Goal: Information Seeking & Learning: Learn about a topic

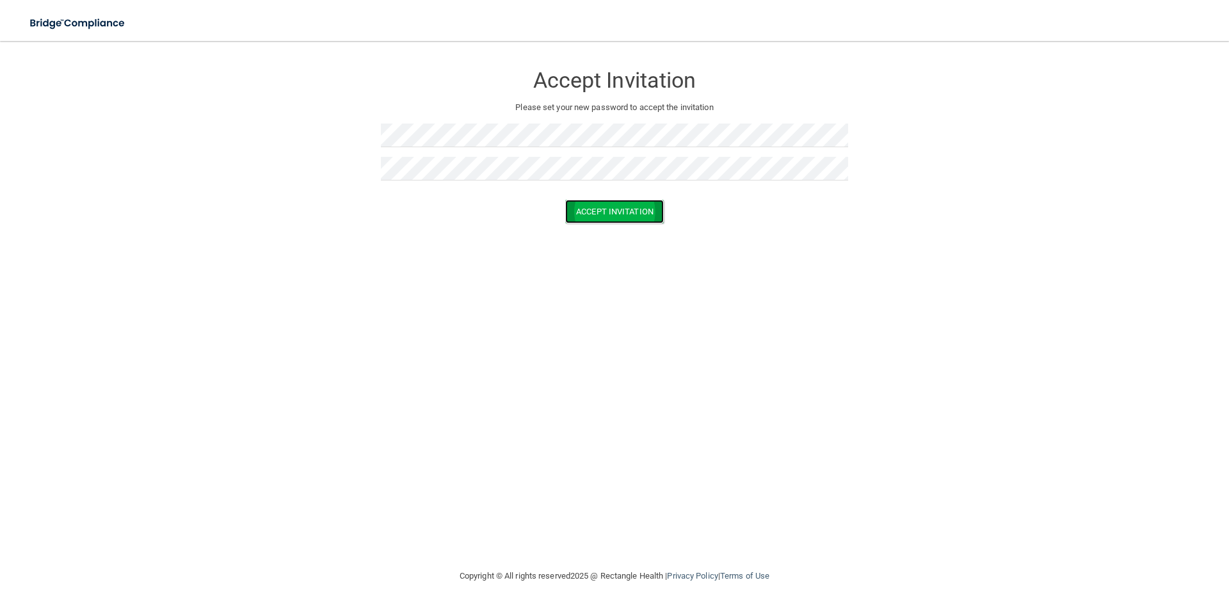
click at [601, 204] on button "Accept Invitation" at bounding box center [614, 212] width 99 height 24
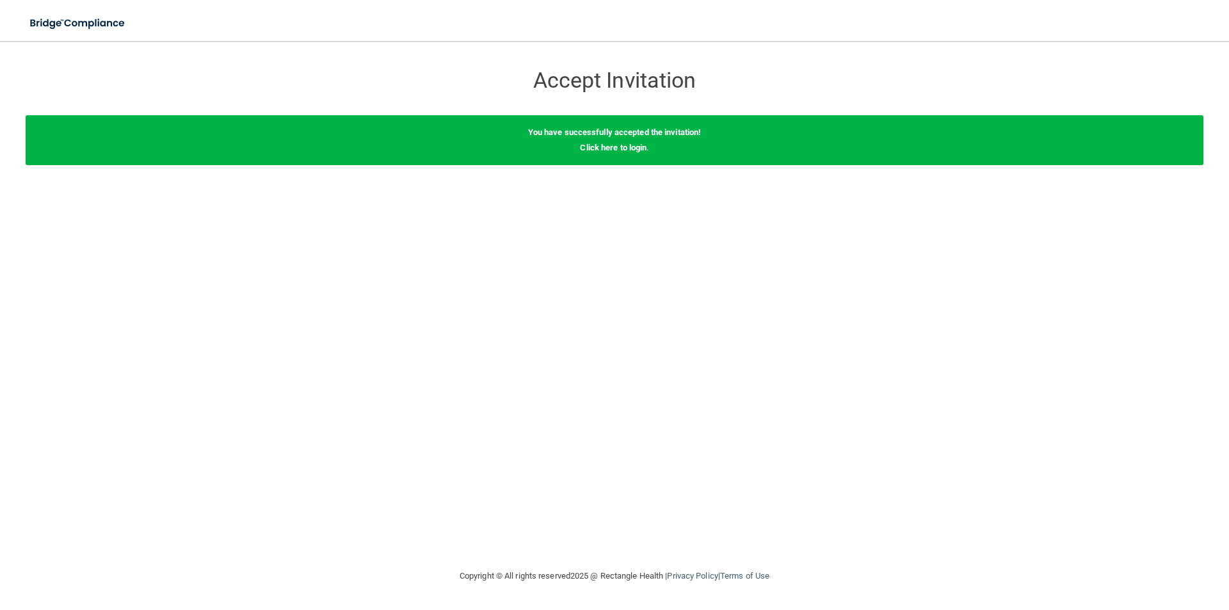
click at [672, 225] on div "Accept Invitation Please set your new password to accept the invitation Accept …" at bounding box center [614, 305] width 1177 height 502
click at [603, 146] on link "Click here to login" at bounding box center [613, 148] width 67 height 10
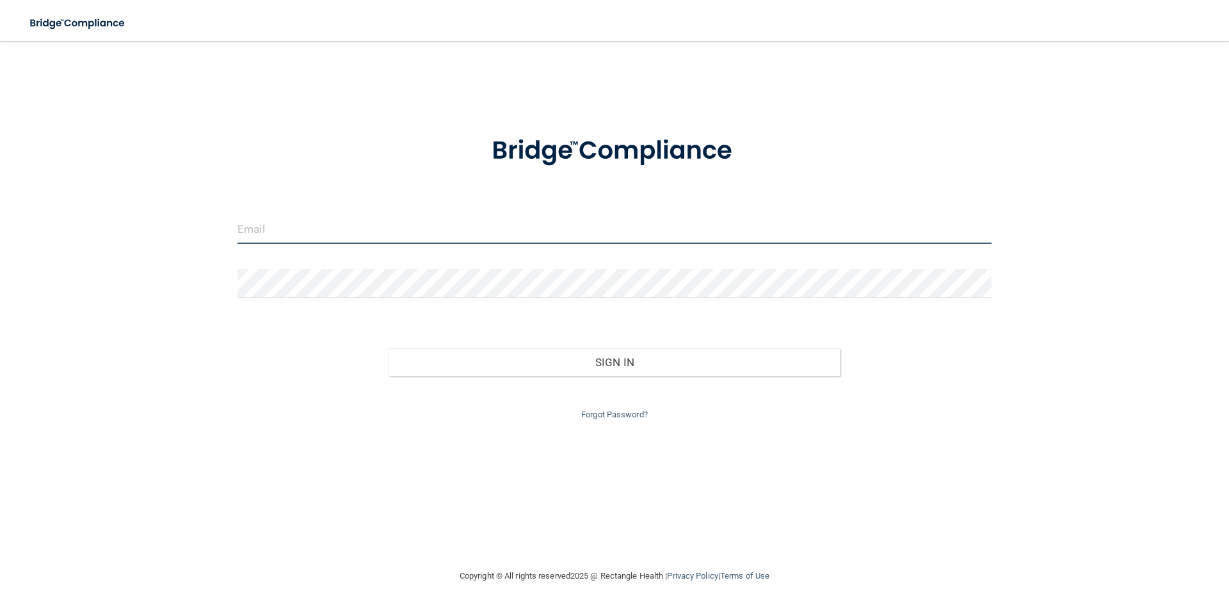
click at [540, 228] on input "email" at bounding box center [614, 229] width 754 height 29
type input "[EMAIL_ADDRESS][DOMAIN_NAME]"
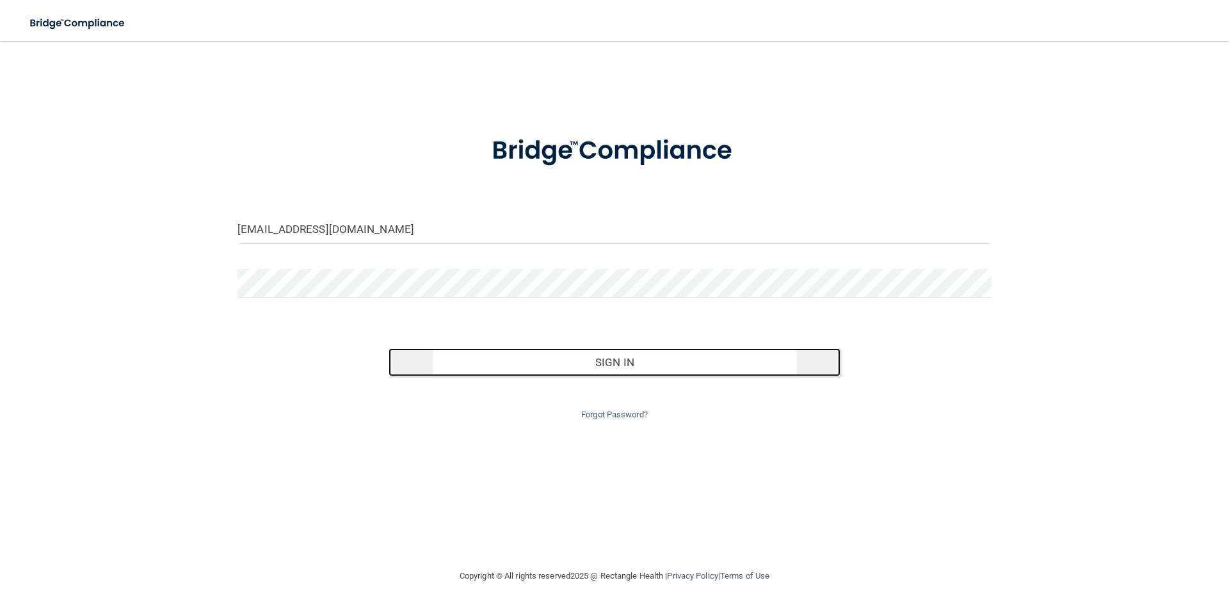
click at [564, 362] on button "Sign In" at bounding box center [614, 362] width 452 height 28
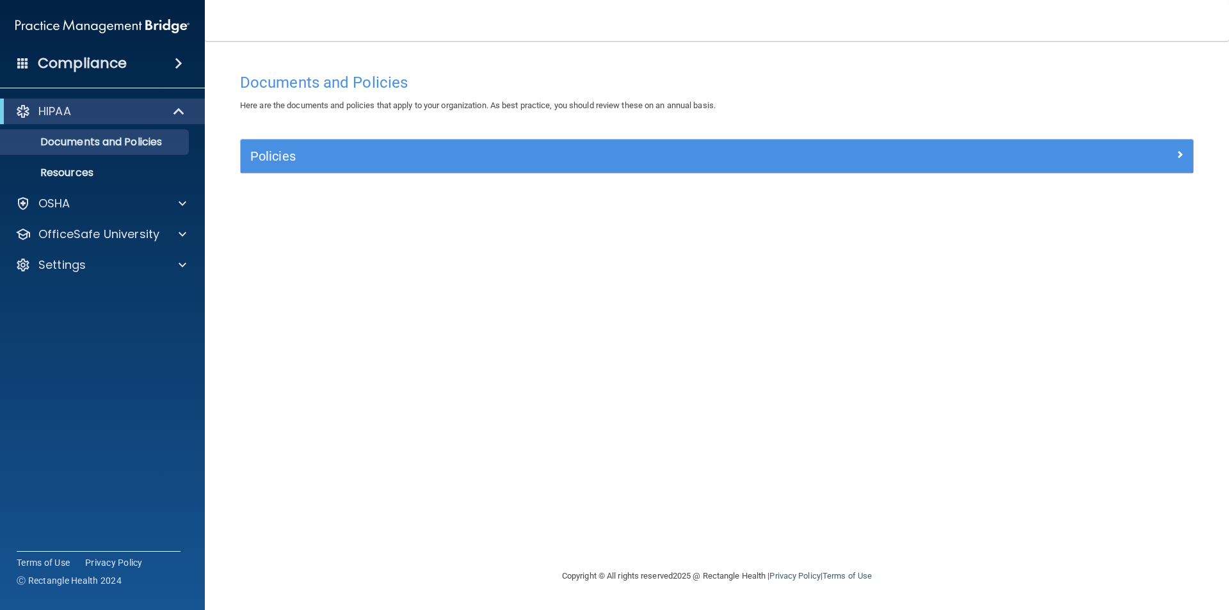
click at [546, 301] on div "Documents and Policies Here are the documents and policies that apply to your o…" at bounding box center [716, 318] width 973 height 502
click at [172, 109] on div at bounding box center [179, 111] width 31 height 15
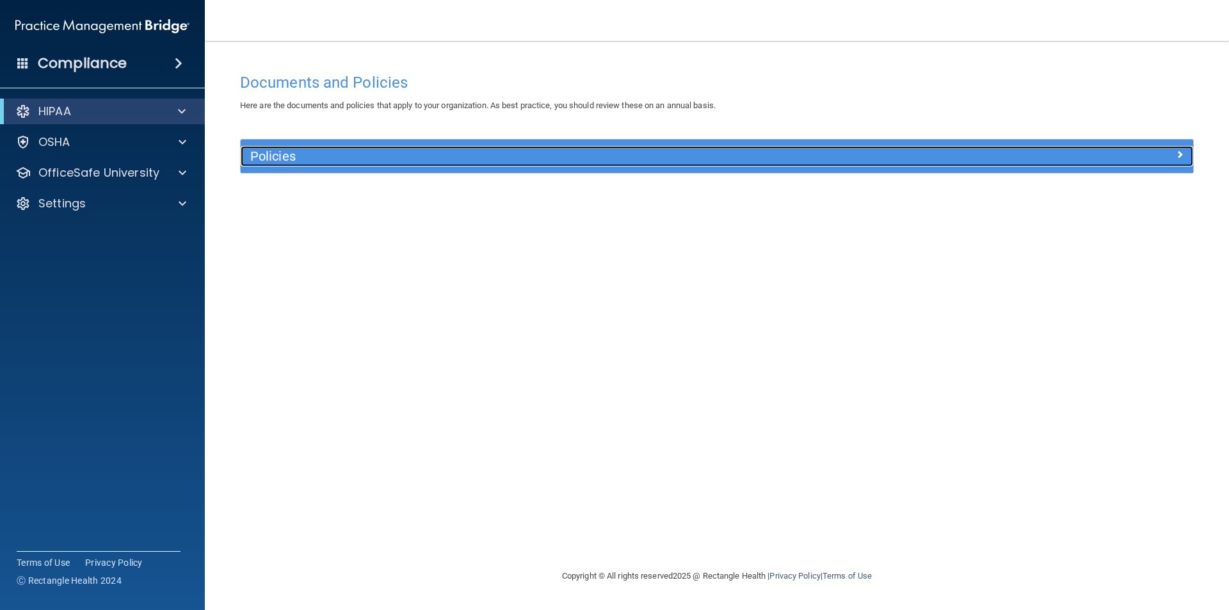
click at [301, 161] on h5 "Policies" at bounding box center [597, 156] width 695 height 14
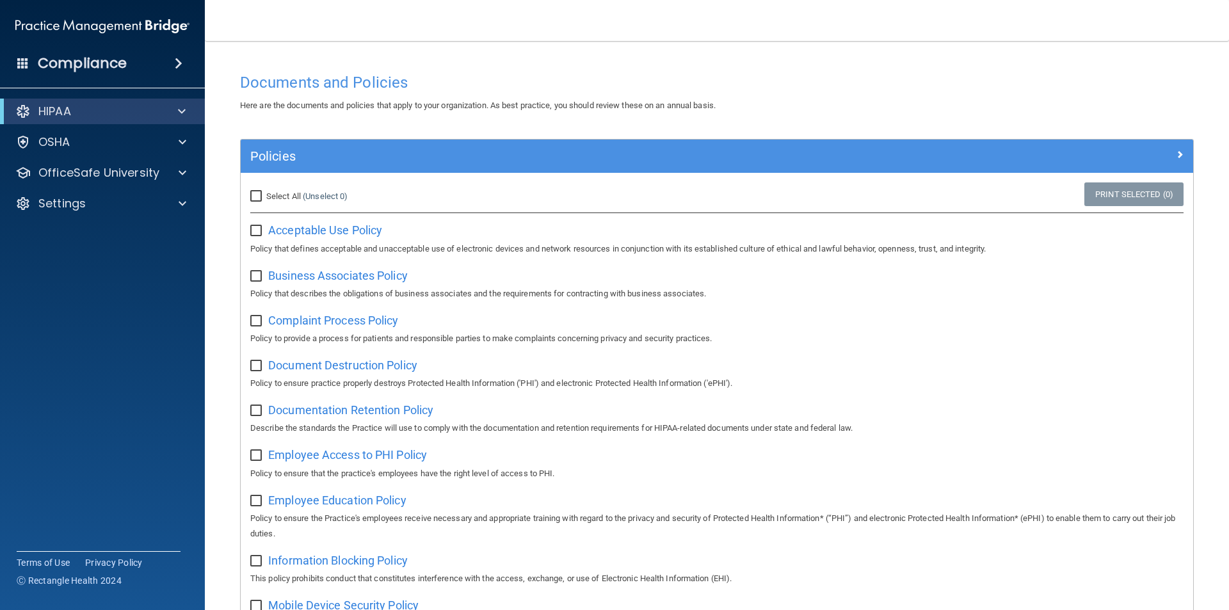
click at [250, 201] on input "Select All (Unselect 0) Unselect All" at bounding box center [257, 196] width 15 height 10
checkbox input "true"
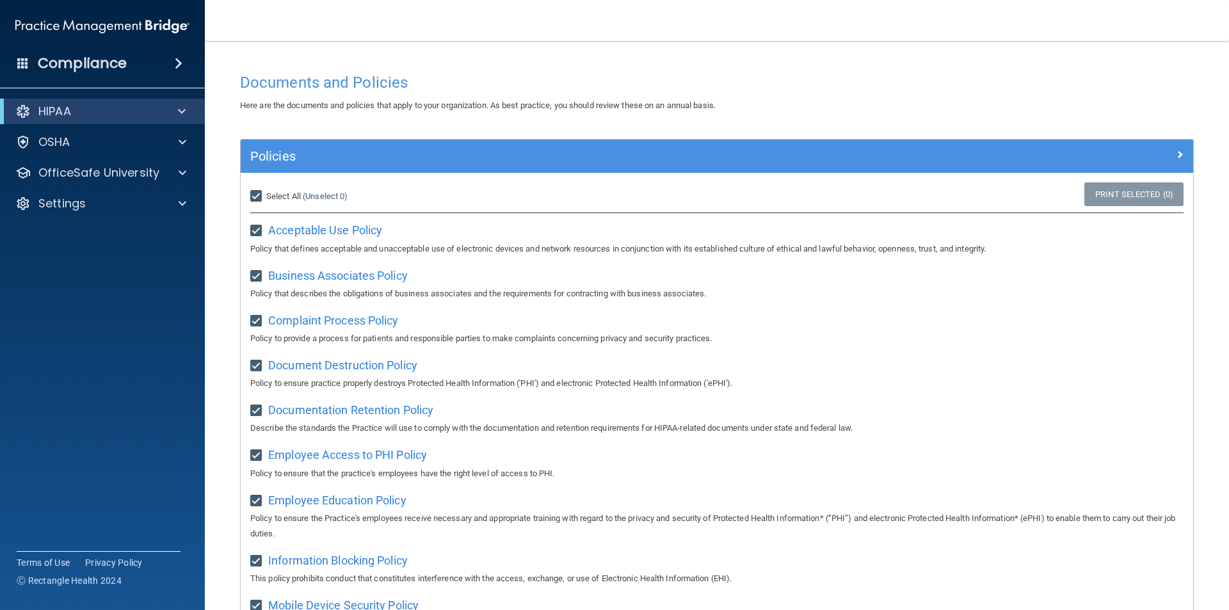
checkbox input "true"
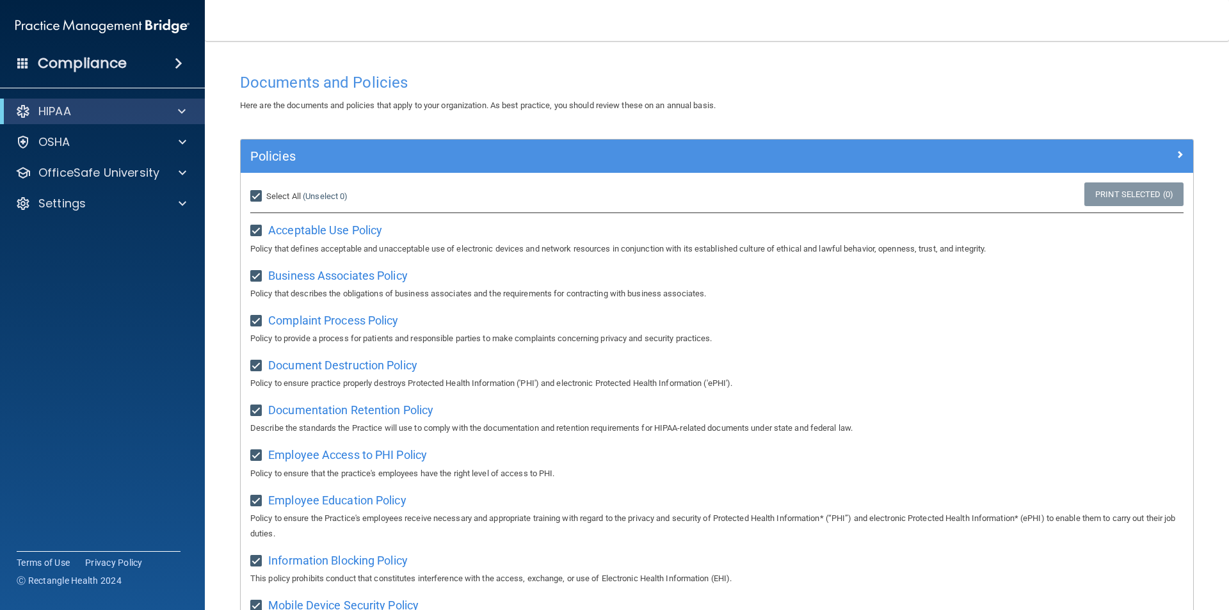
checkbox input "true"
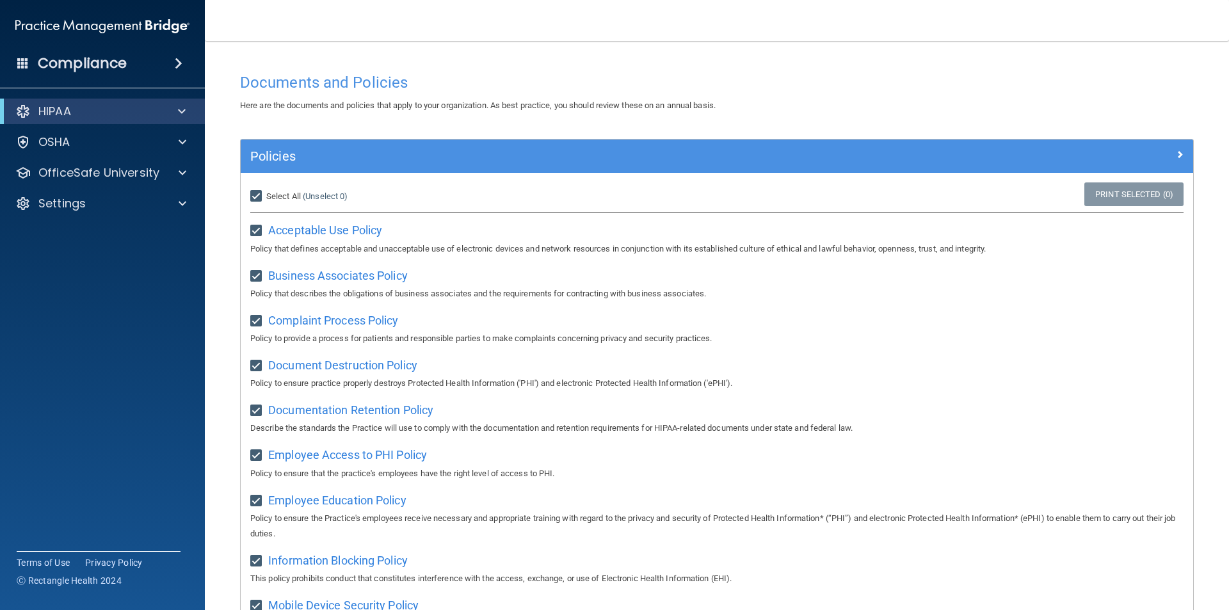
checkbox input "true"
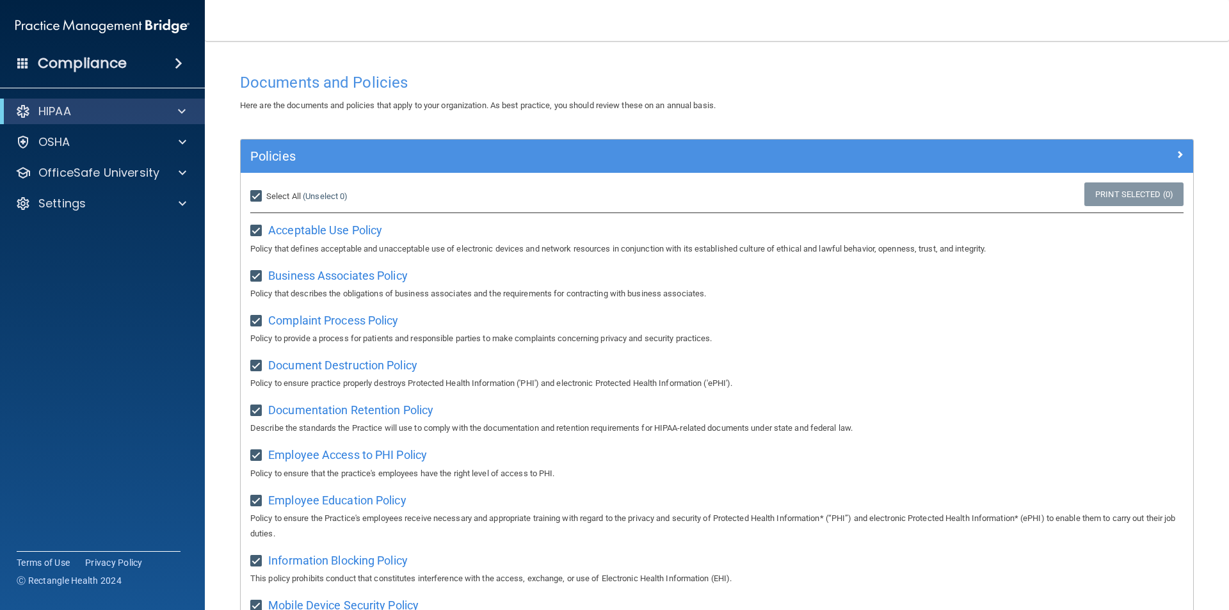
checkbox input "true"
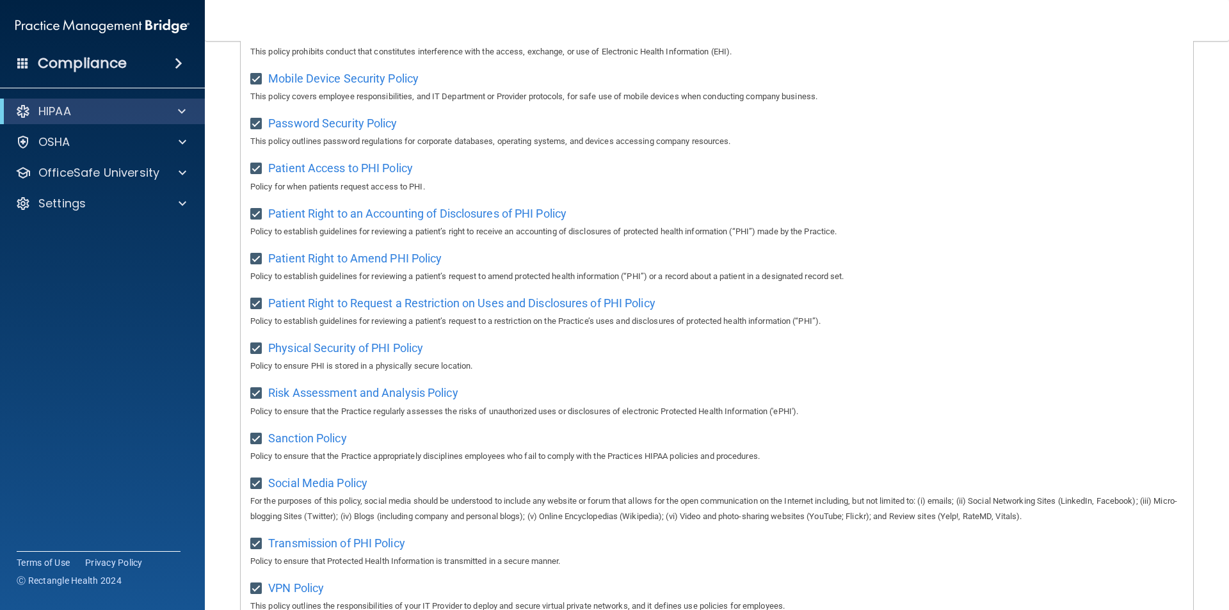
scroll to position [674, 0]
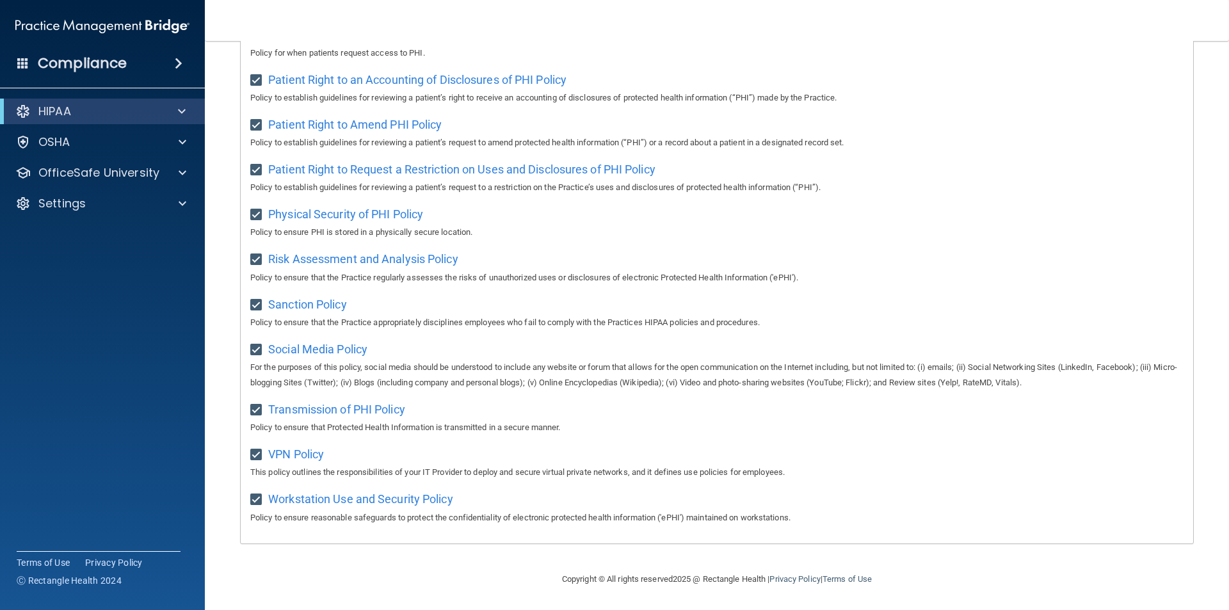
click at [891, 445] on div "VPN Policy This policy outlines the responsibilities of your IT Provider to dep…" at bounding box center [716, 461] width 933 height 36
click at [177, 139] on div at bounding box center [180, 141] width 32 height 15
click at [180, 113] on span at bounding box center [182, 111] width 8 height 15
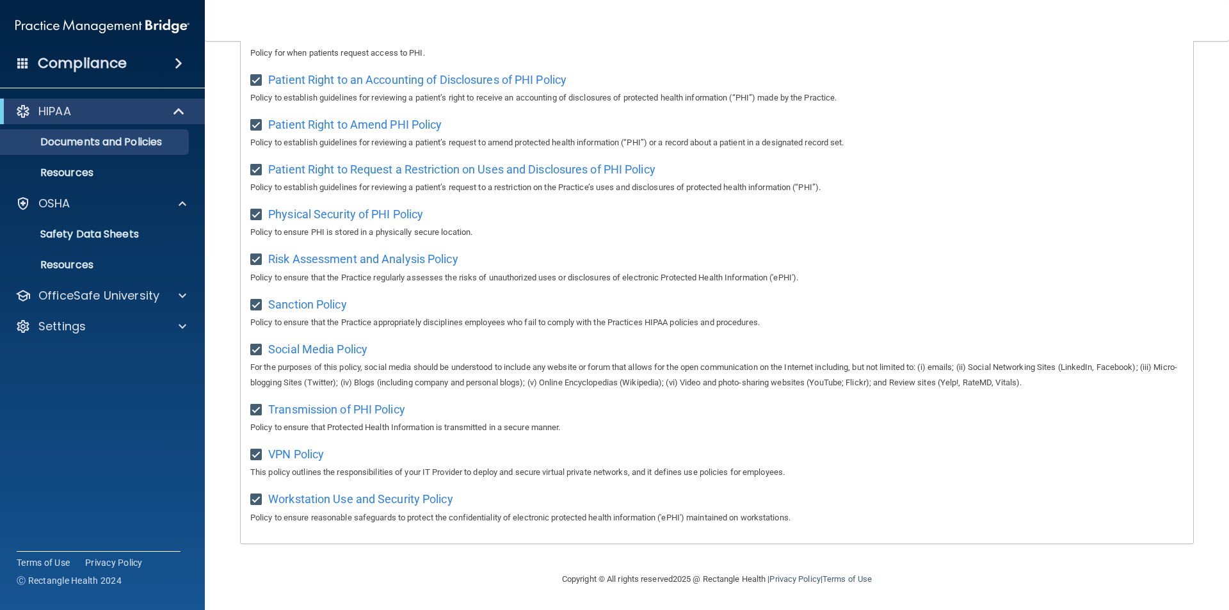
click at [349, 17] on nav "Toggle navigation [PERSON_NAME] [EMAIL_ADDRESS][DOMAIN_NAME] Manage My Enterpri…" at bounding box center [717, 20] width 1024 height 41
click at [182, 108] on span at bounding box center [180, 111] width 11 height 15
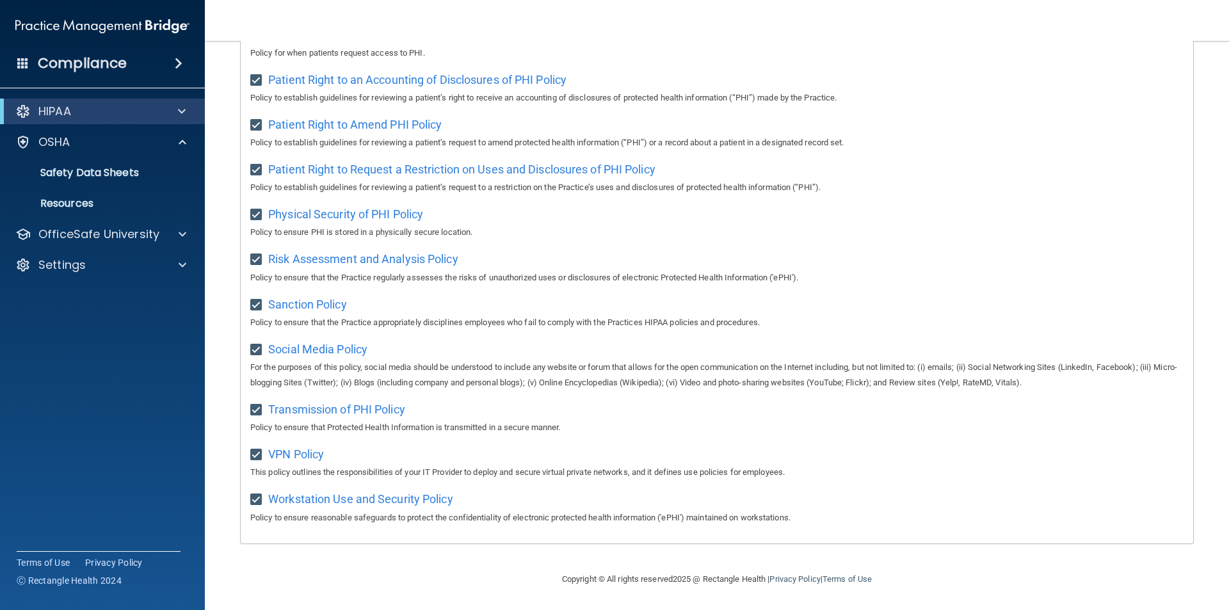
click at [853, 52] on p "Policy for when patients request access to PHI." at bounding box center [716, 52] width 933 height 15
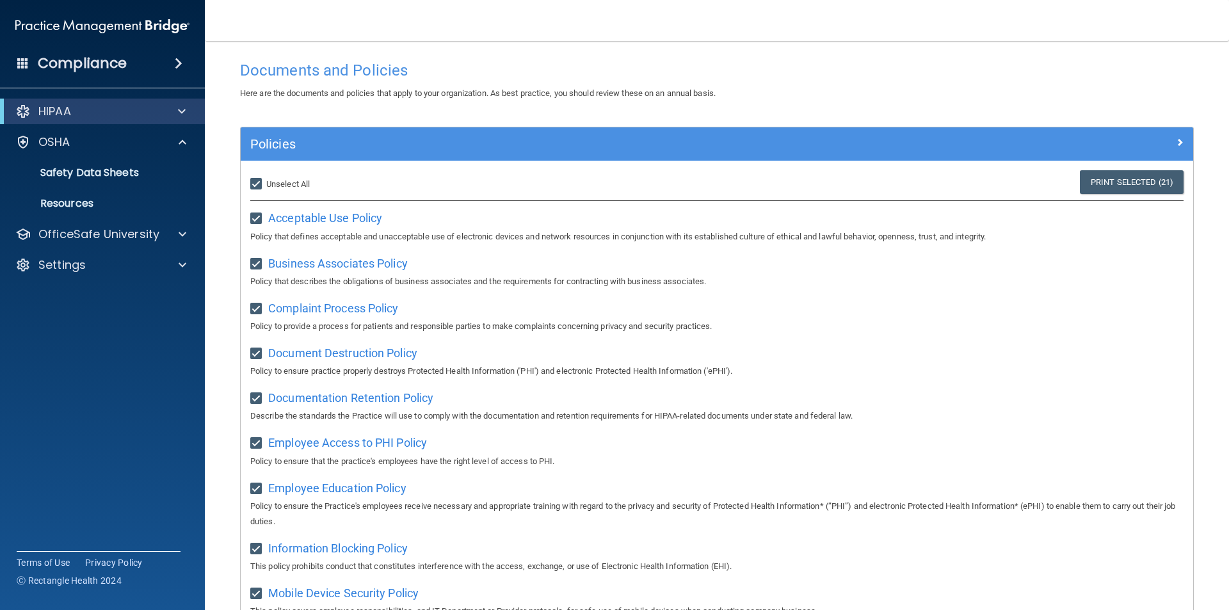
scroll to position [0, 0]
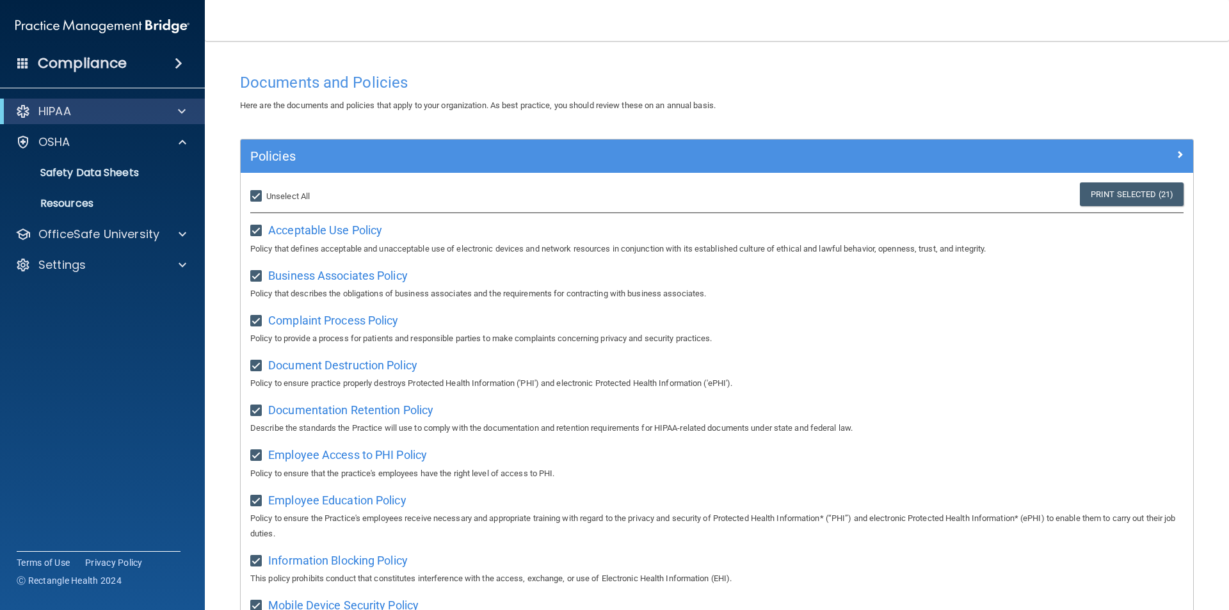
click at [257, 194] on input "Select All (Unselect 21) Unselect All" at bounding box center [257, 196] width 15 height 10
checkbox input "false"
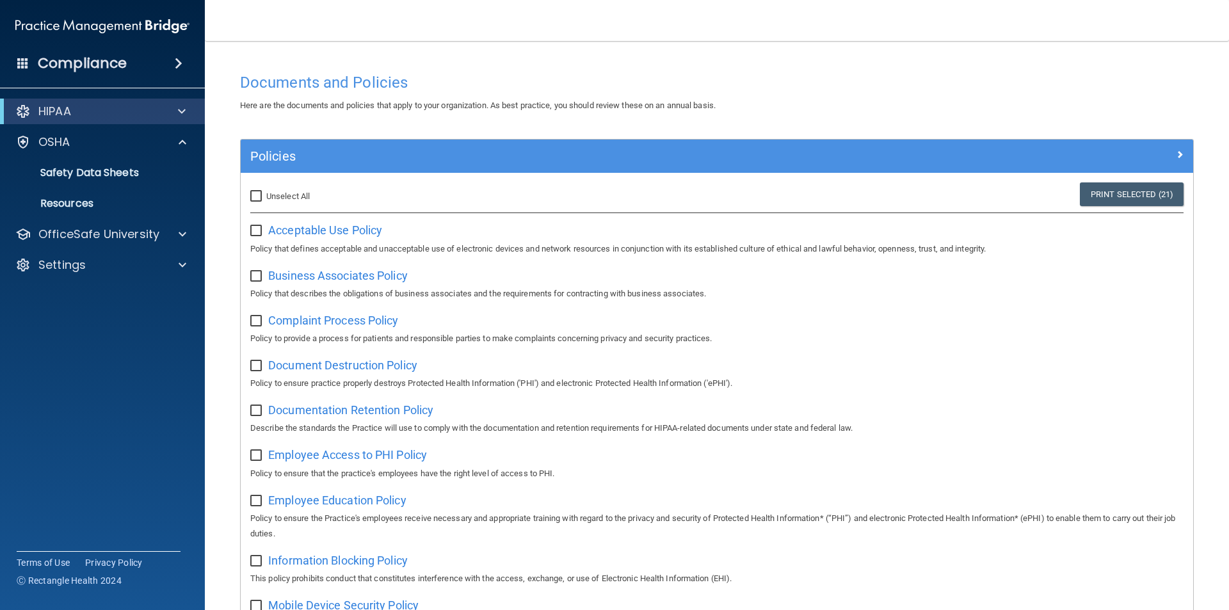
checkbox input "false"
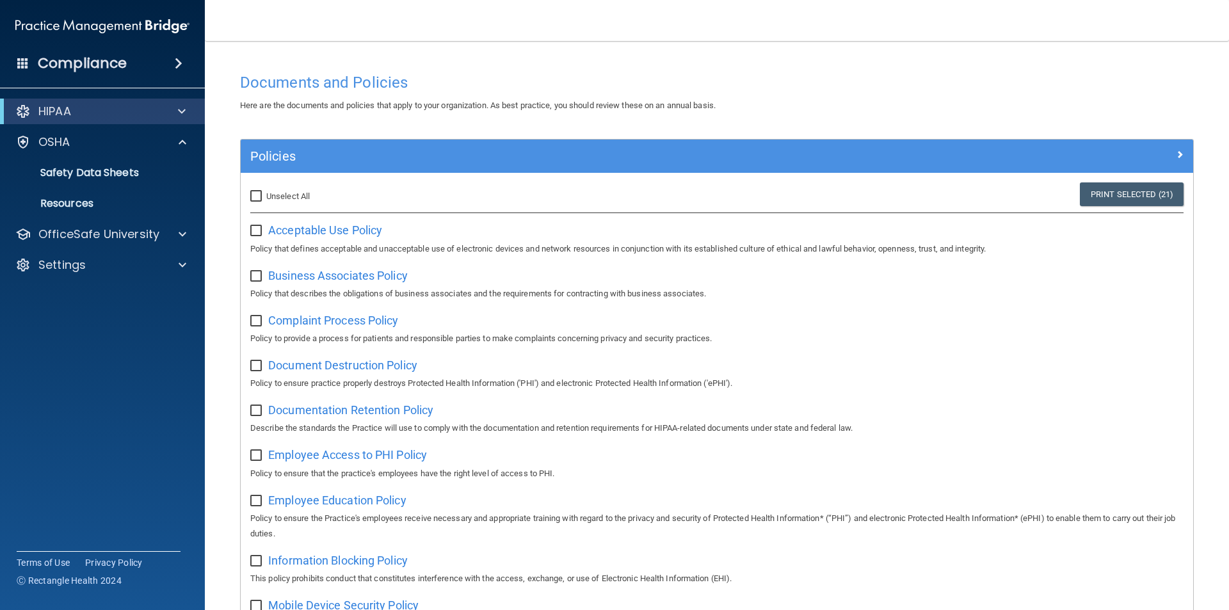
checkbox input "false"
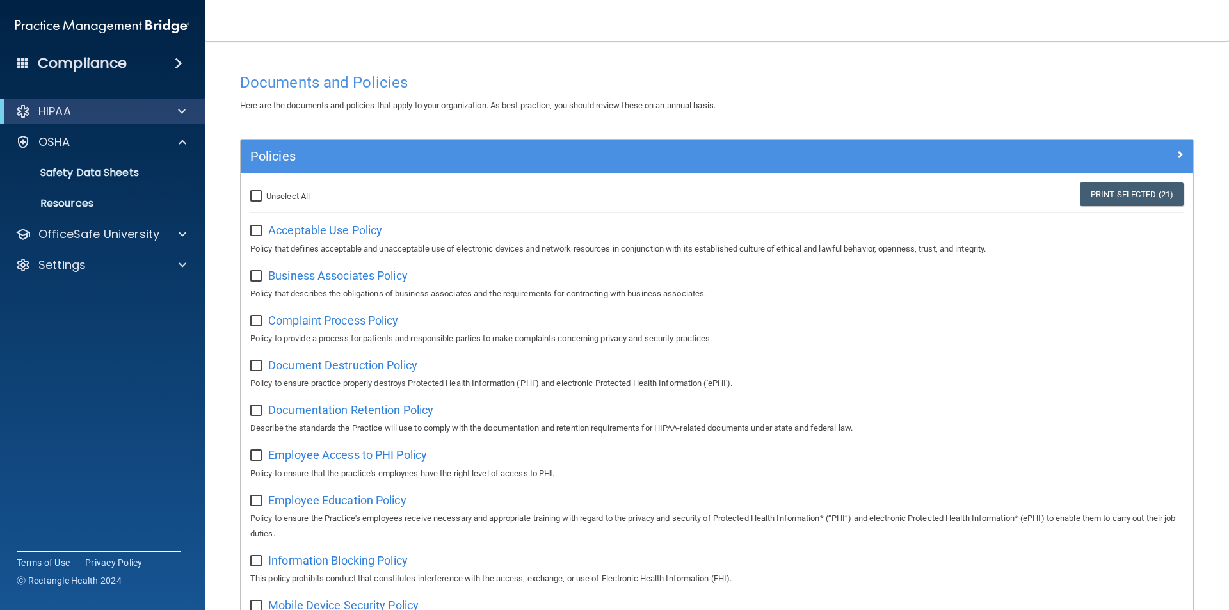
checkbox input "false"
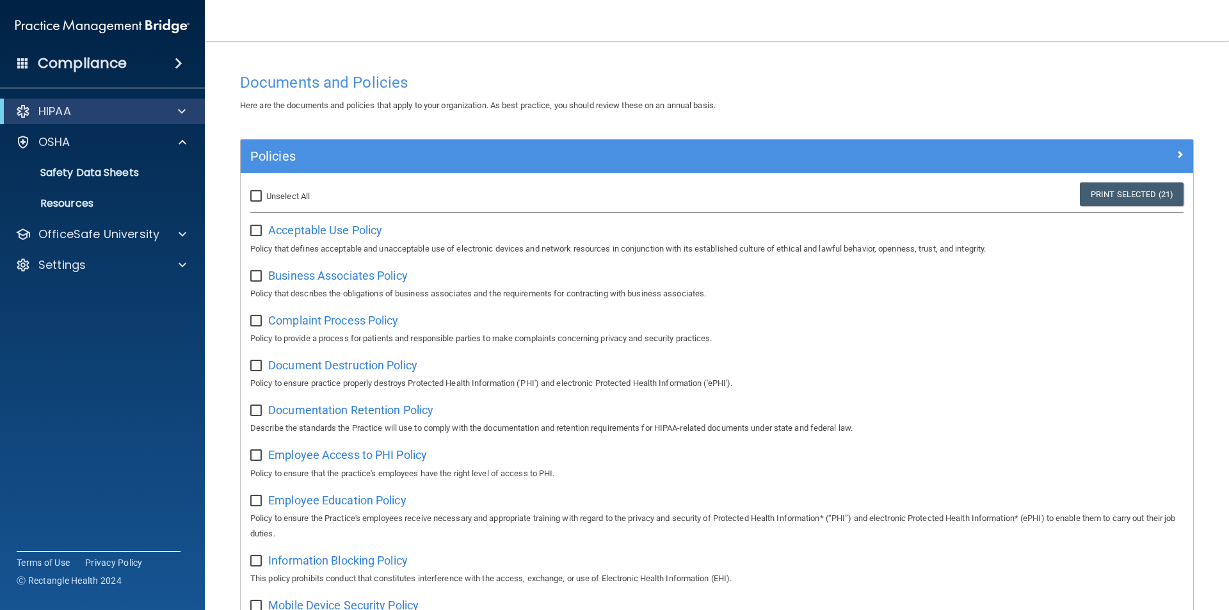
checkbox input "false"
click at [335, 231] on span "Acceptable Use Policy" at bounding box center [325, 229] width 114 height 13
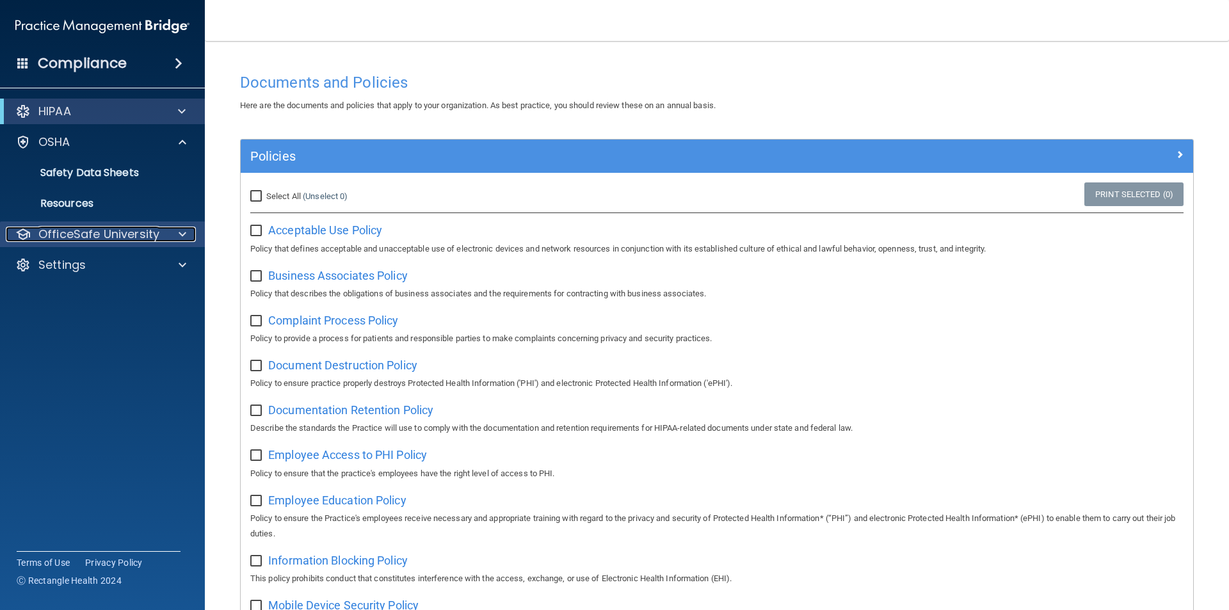
click at [168, 232] on div at bounding box center [180, 234] width 32 height 15
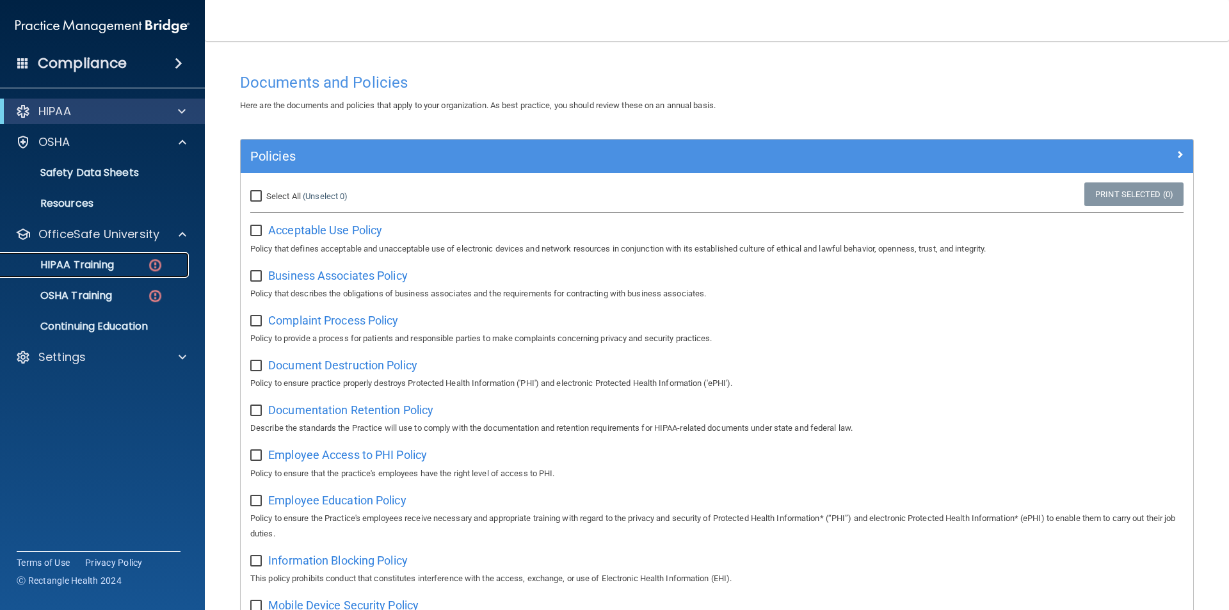
click at [86, 269] on p "HIPAA Training" at bounding box center [61, 265] width 106 height 13
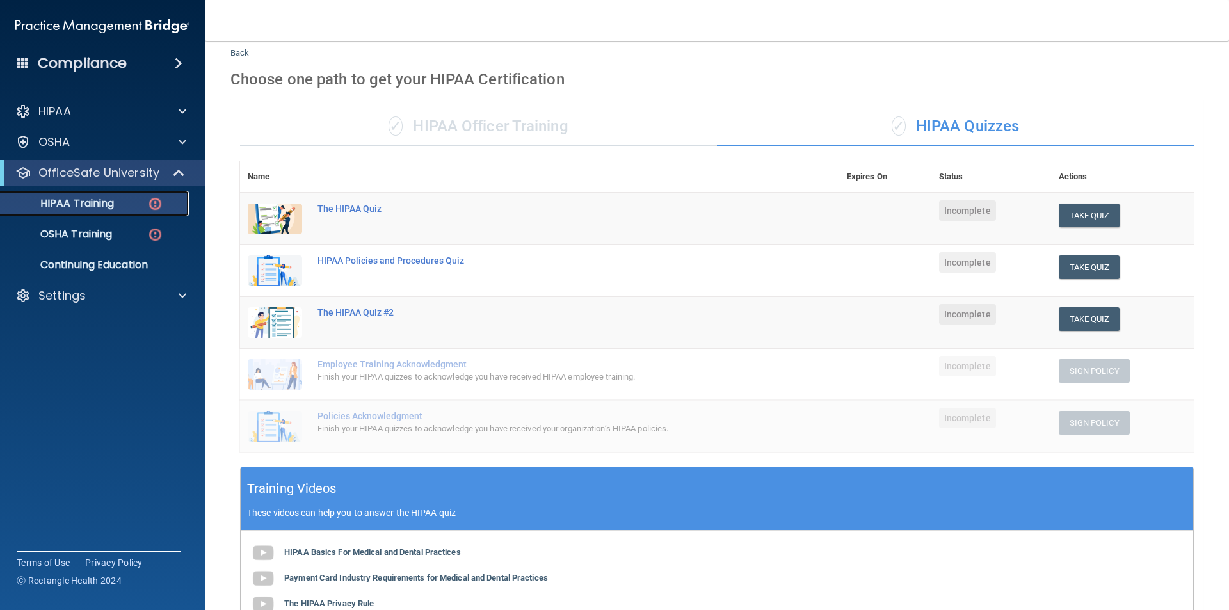
scroll to position [64, 0]
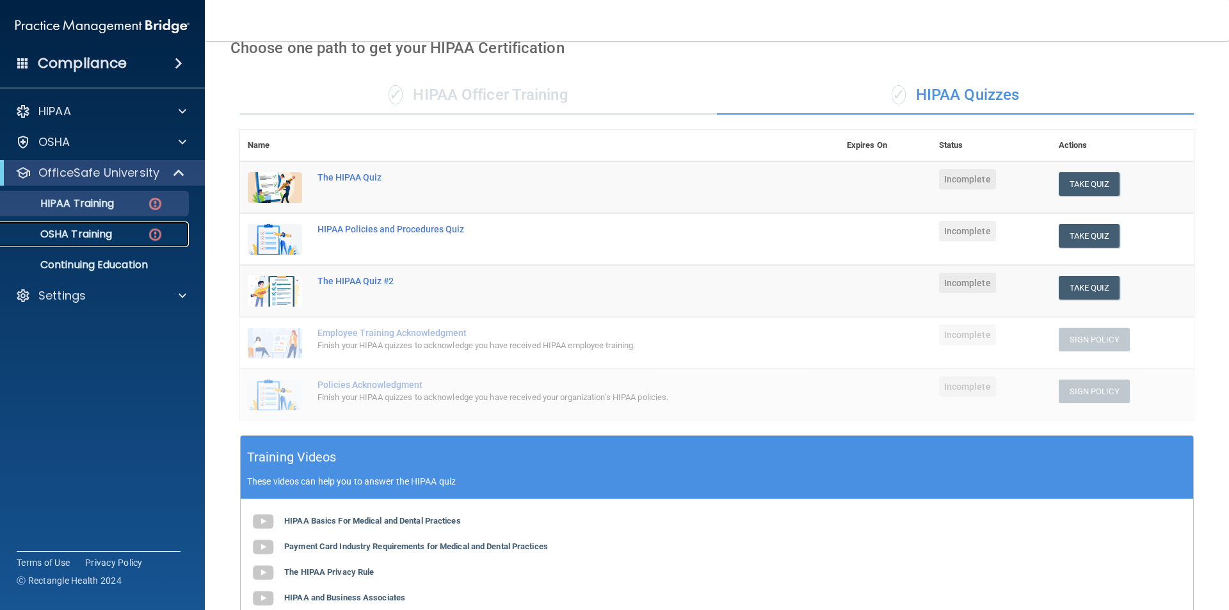
click at [92, 235] on p "OSHA Training" at bounding box center [60, 234] width 104 height 13
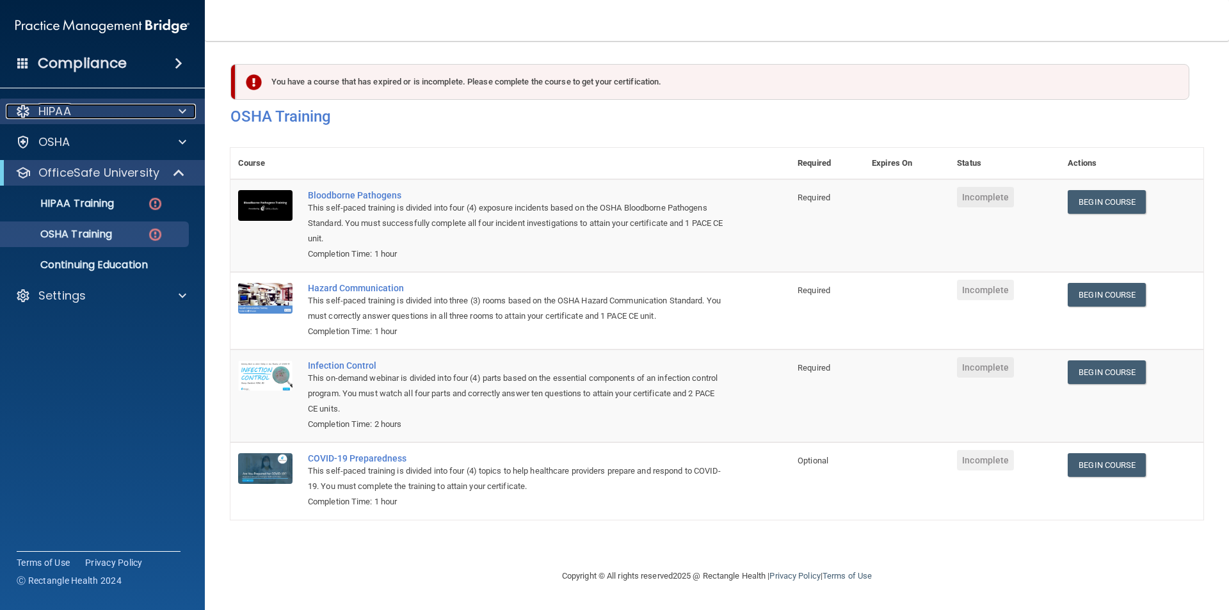
click at [181, 110] on span at bounding box center [183, 111] width 8 height 15
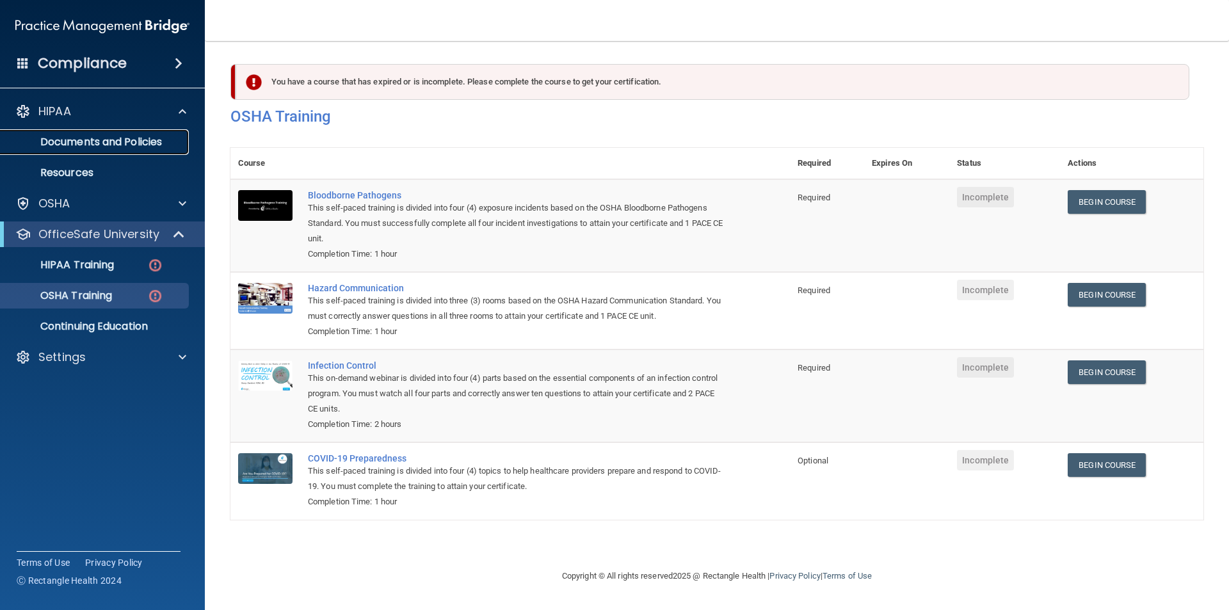
click at [170, 136] on p "Documents and Policies" at bounding box center [95, 142] width 175 height 13
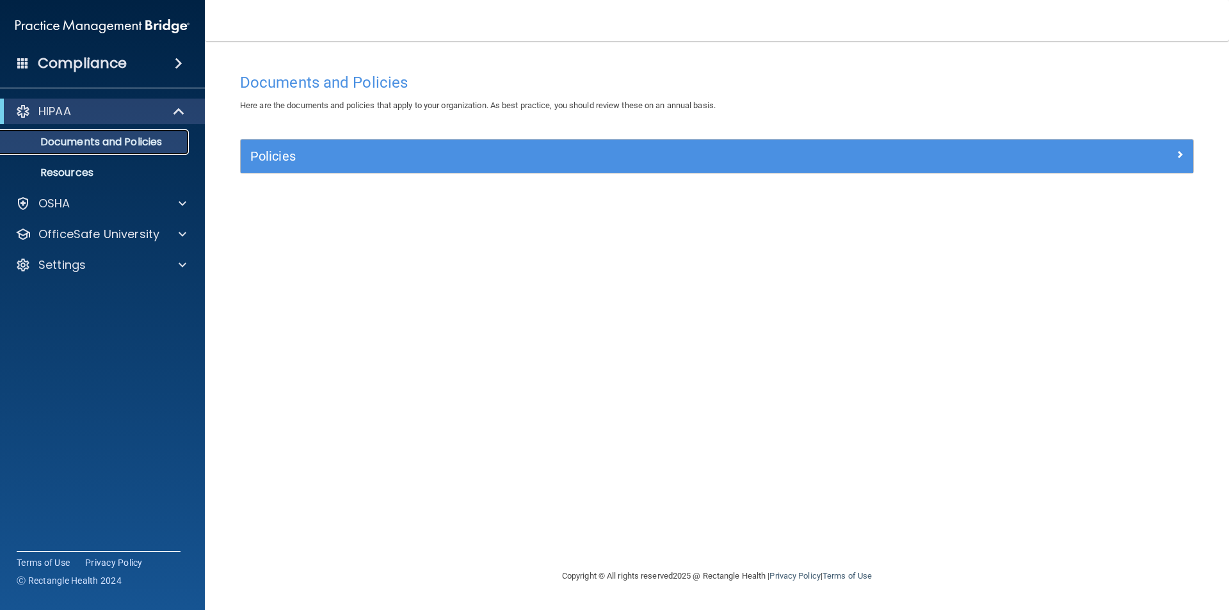
click at [136, 143] on p "Documents and Policies" at bounding box center [95, 142] width 175 height 13
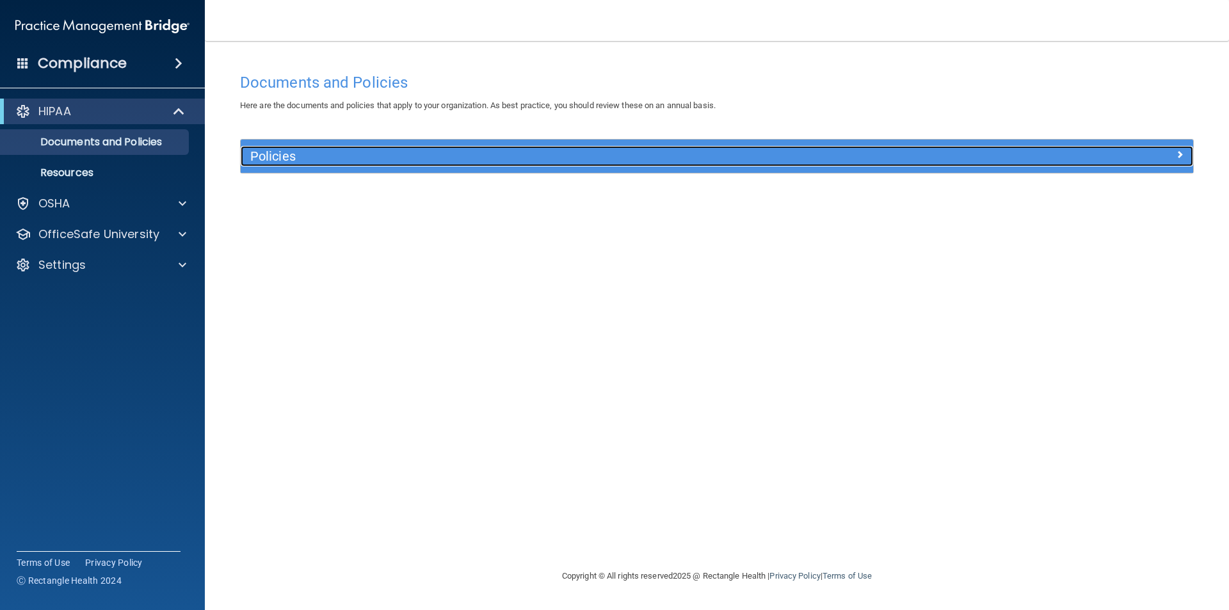
click at [292, 154] on h5 "Policies" at bounding box center [597, 156] width 695 height 14
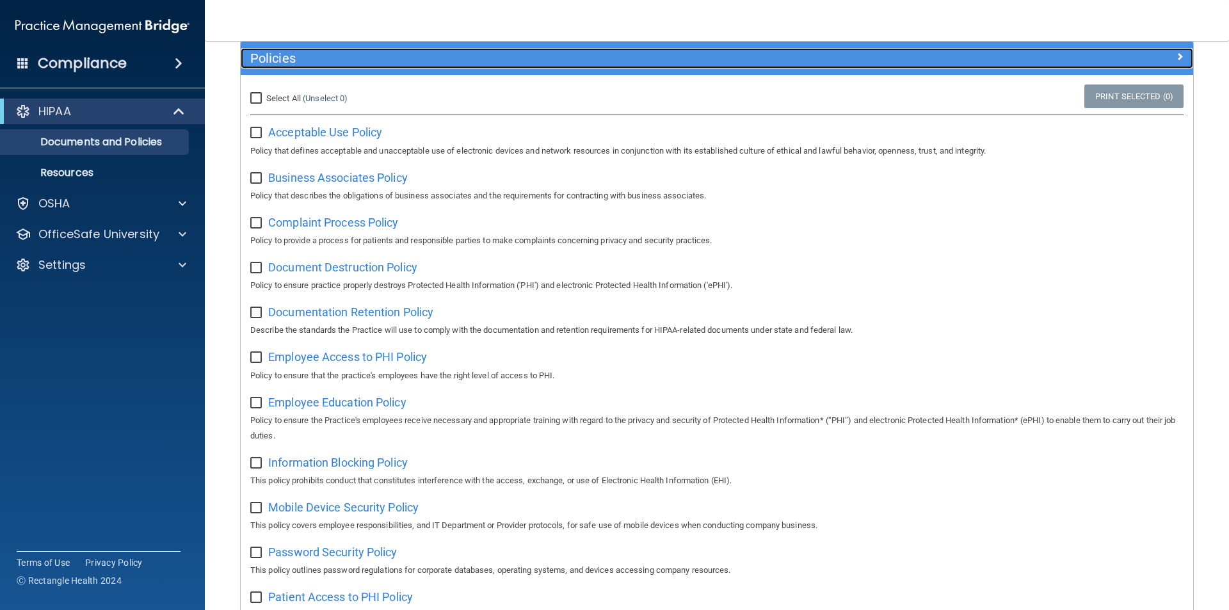
scroll to position [128, 0]
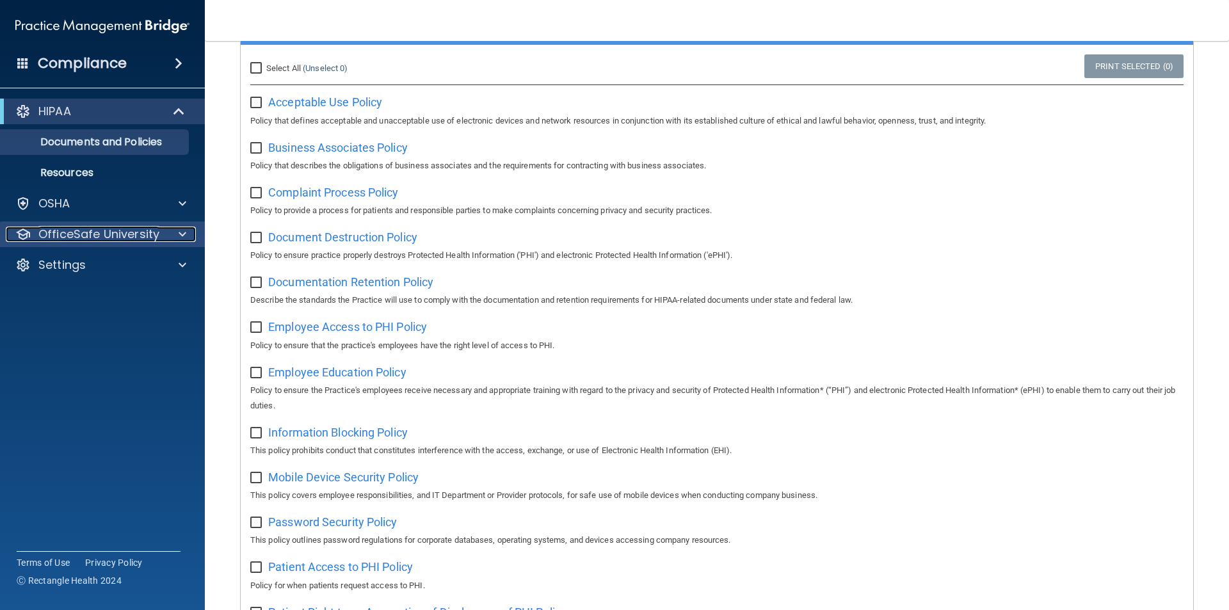
click at [138, 232] on p "OfficeSafe University" at bounding box center [98, 234] width 121 height 15
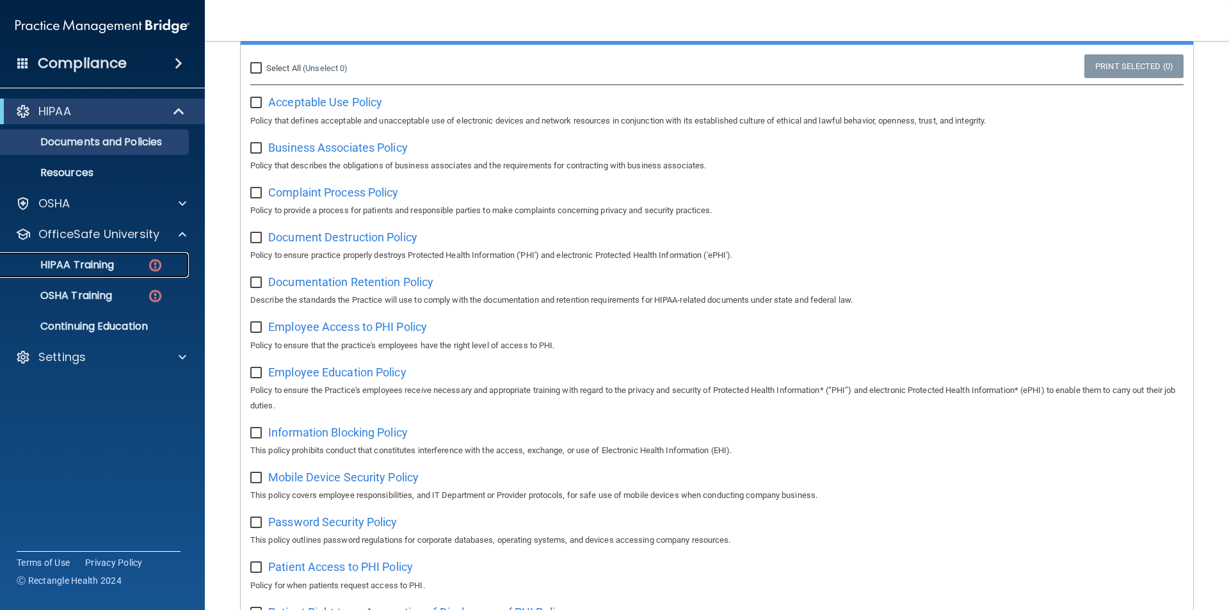
click at [101, 268] on p "HIPAA Training" at bounding box center [61, 265] width 106 height 13
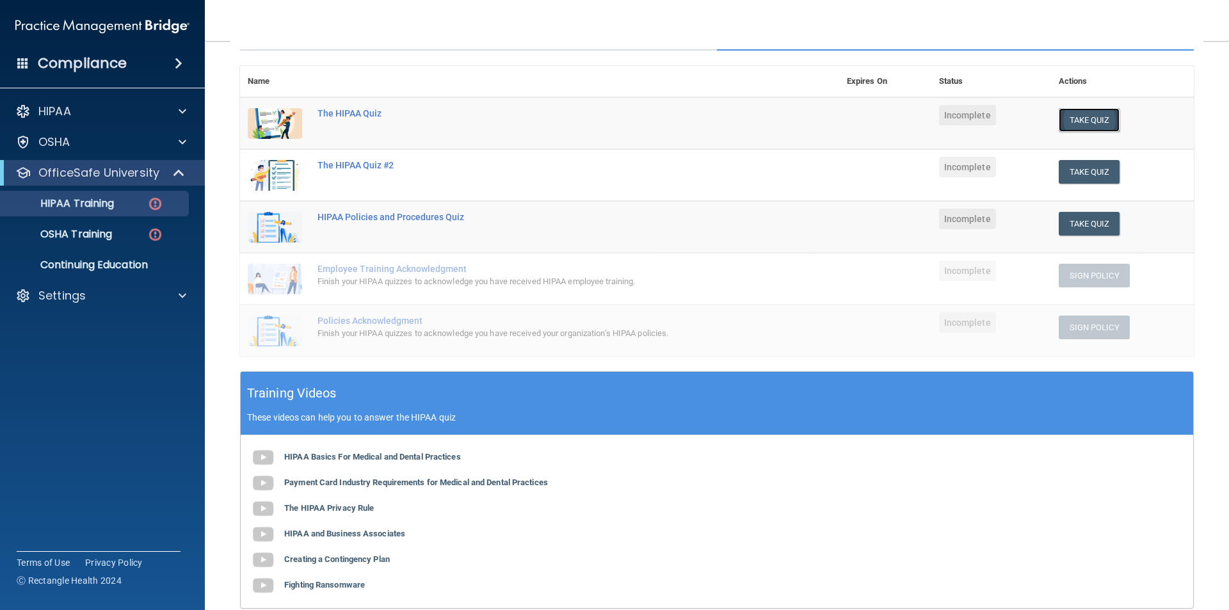
click at [1081, 125] on button "Take Quiz" at bounding box center [1088, 120] width 61 height 24
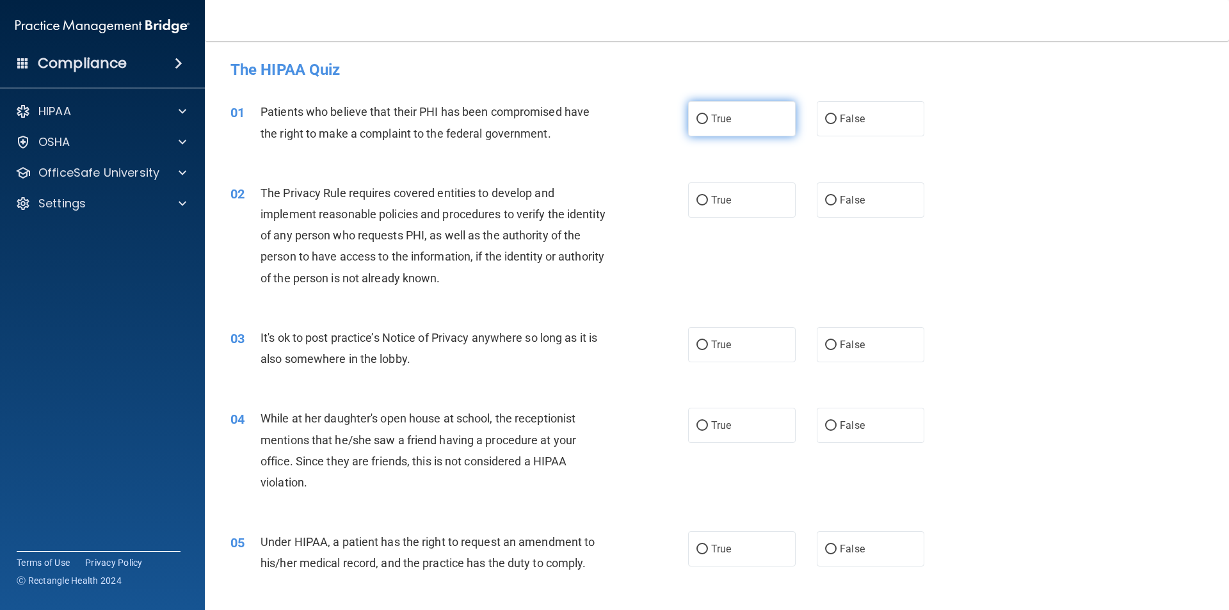
click at [697, 124] on input "True" at bounding box center [702, 120] width 12 height 10
radio input "true"
click at [701, 196] on input "True" at bounding box center [702, 201] width 12 height 10
radio input "true"
click at [702, 343] on input "True" at bounding box center [702, 345] width 12 height 10
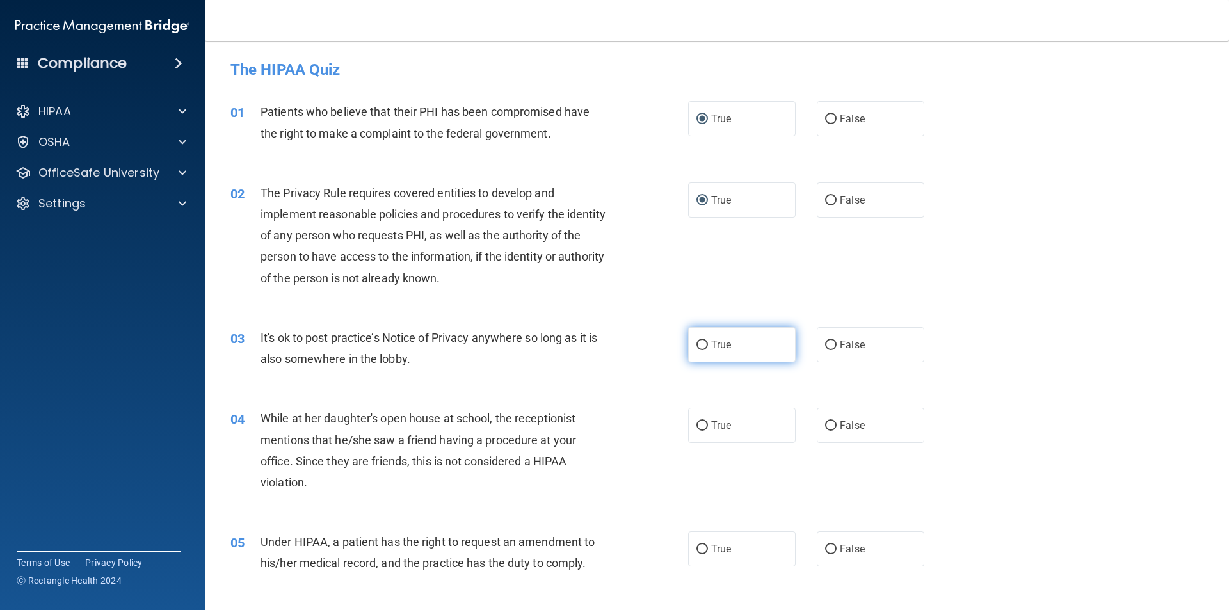
radio input "true"
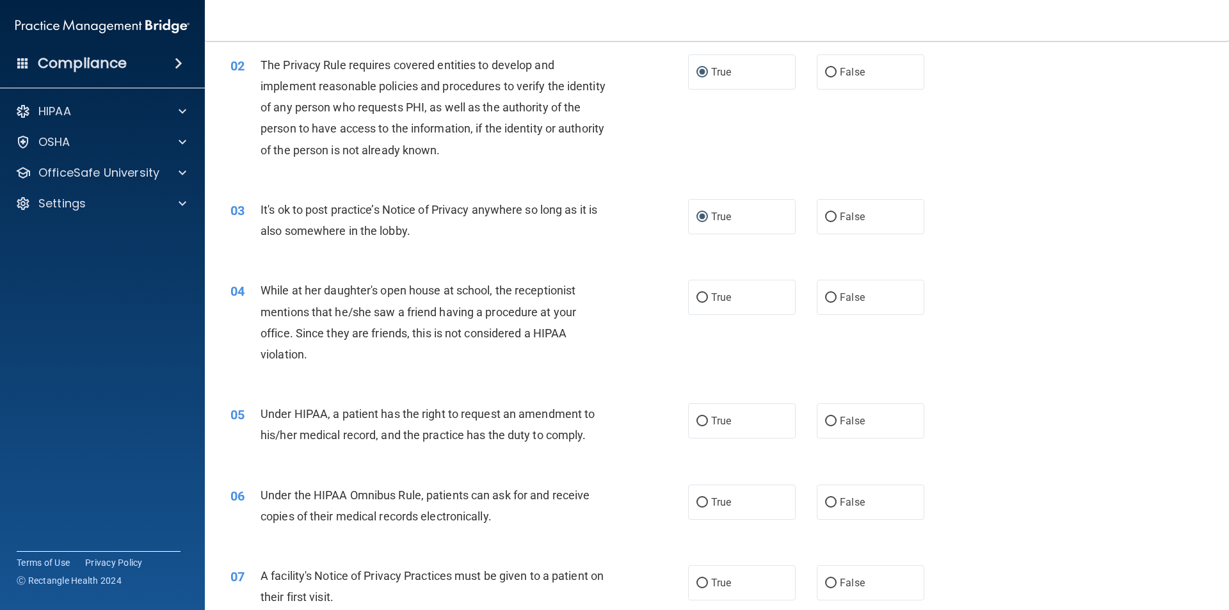
scroll to position [192, 0]
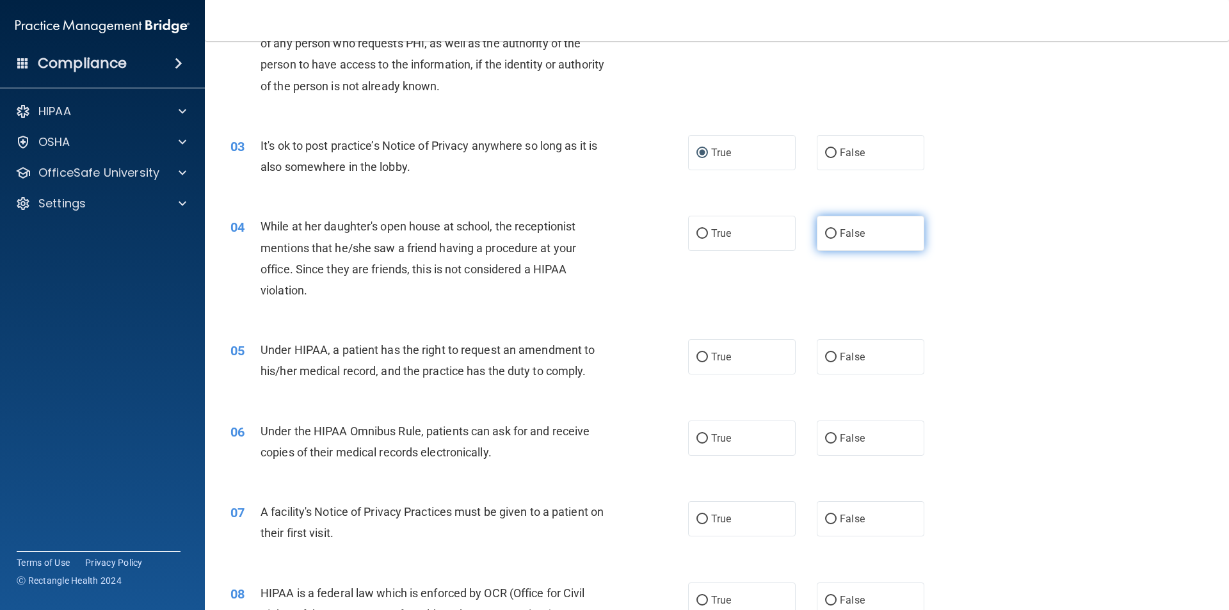
click at [840, 234] on span "False" at bounding box center [852, 233] width 25 height 12
click at [834, 234] on input "False" at bounding box center [831, 234] width 12 height 10
radio input "true"
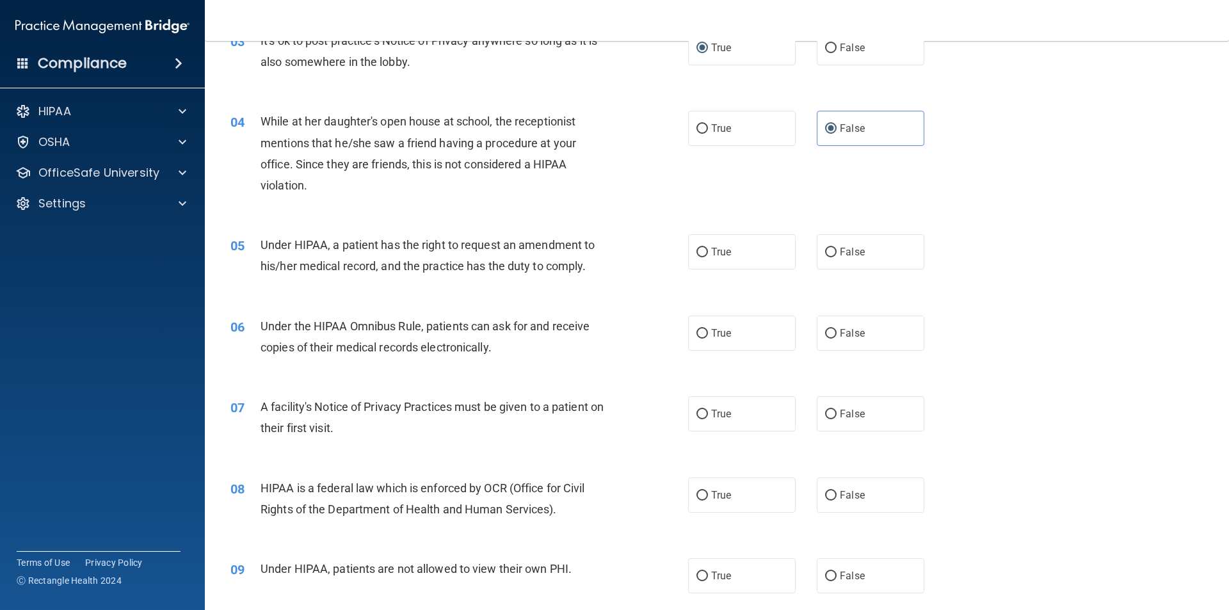
scroll to position [320, 0]
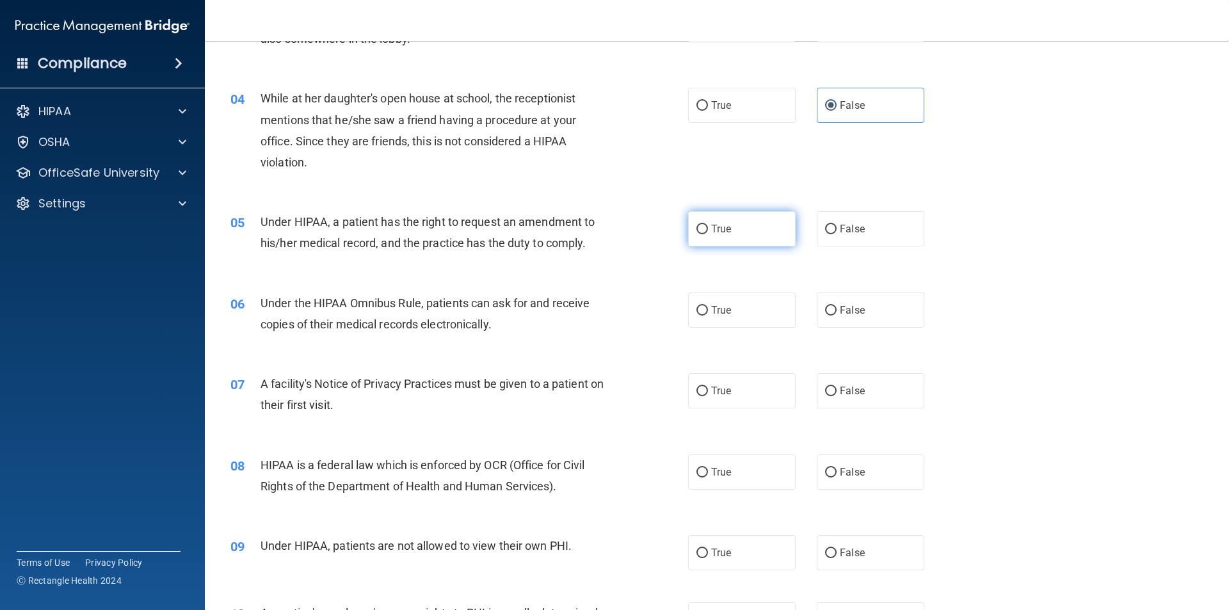
click at [700, 232] on input "True" at bounding box center [702, 230] width 12 height 10
radio input "true"
click at [701, 310] on input "True" at bounding box center [702, 311] width 12 height 10
radio input "true"
click at [702, 393] on input "True" at bounding box center [702, 392] width 12 height 10
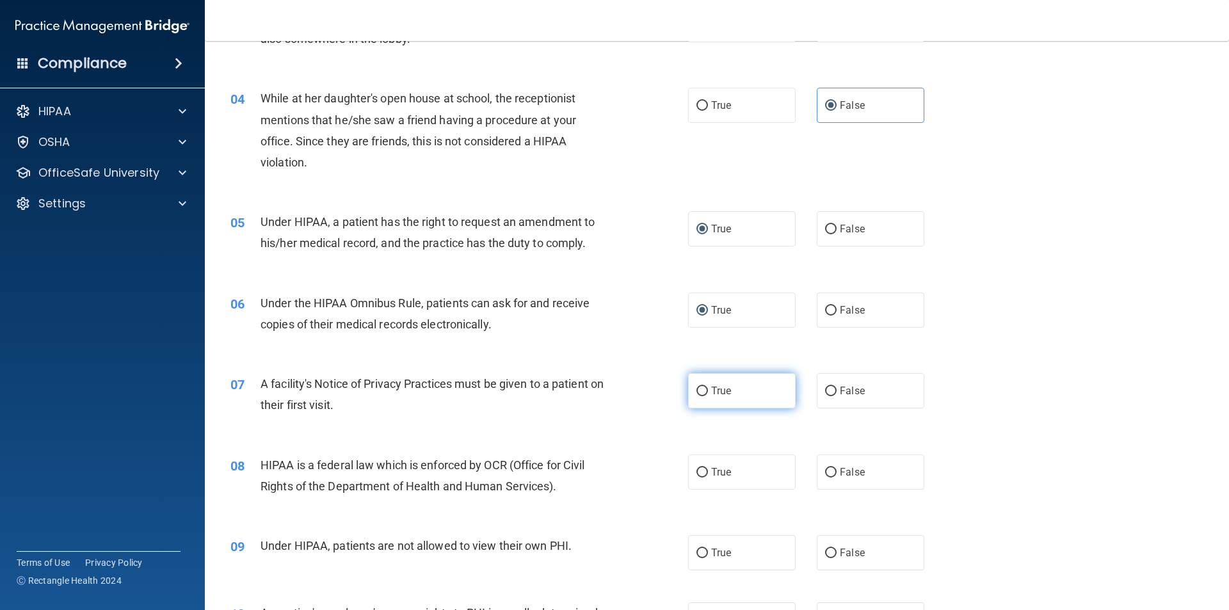
radio input "true"
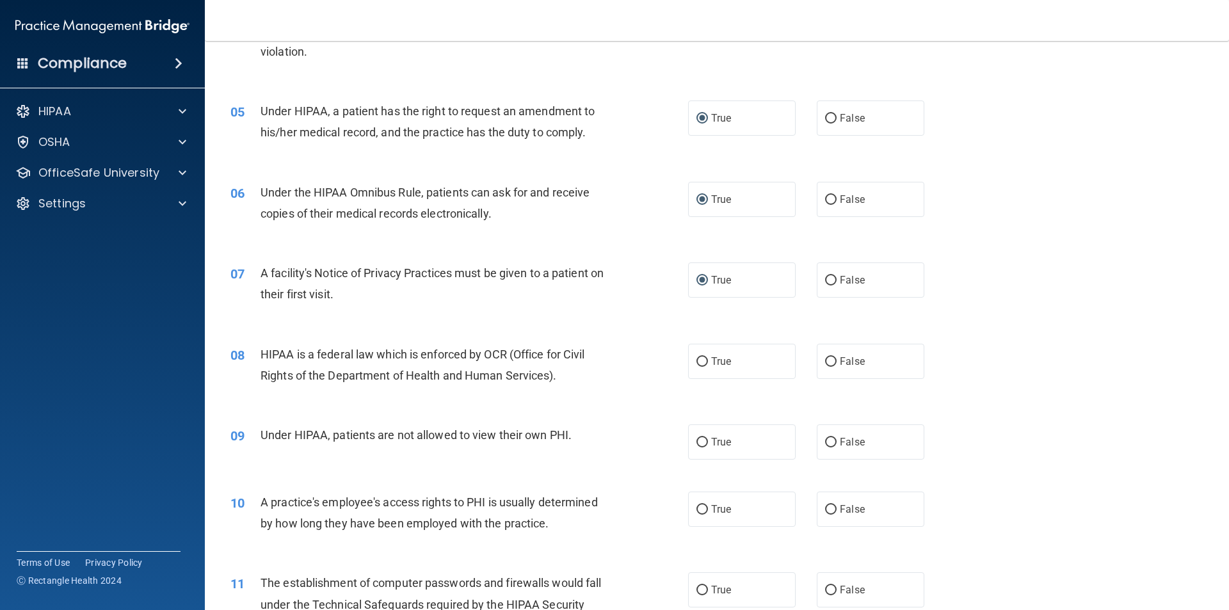
scroll to position [448, 0]
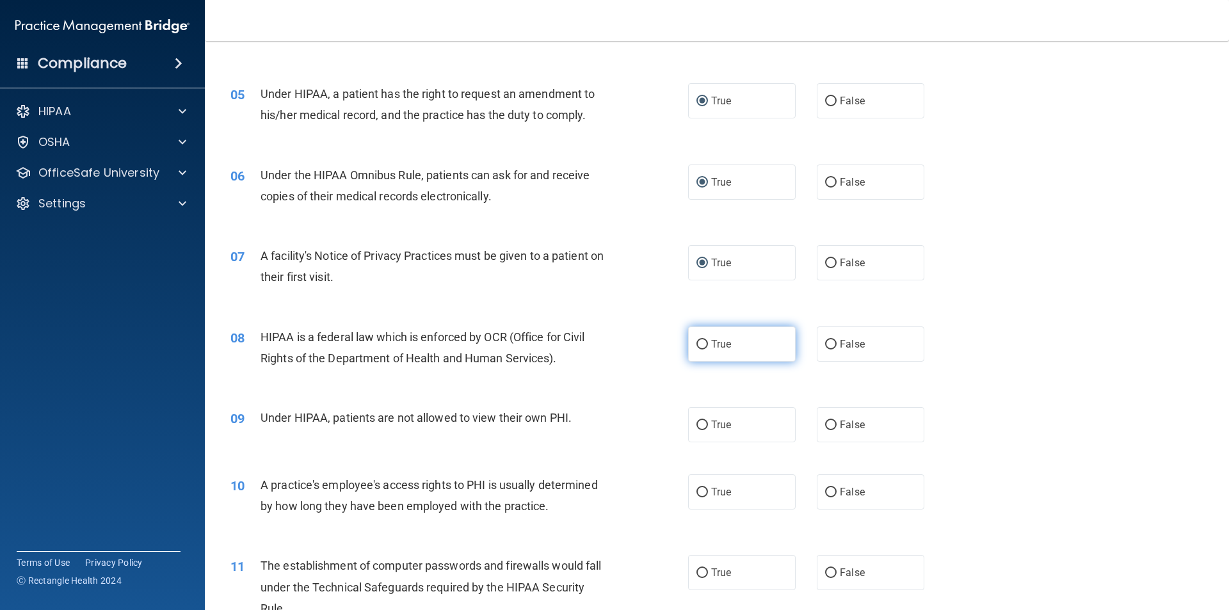
click at [688, 340] on label "True" at bounding box center [742, 343] width 108 height 35
click at [696, 340] on input "True" at bounding box center [702, 345] width 12 height 10
radio input "true"
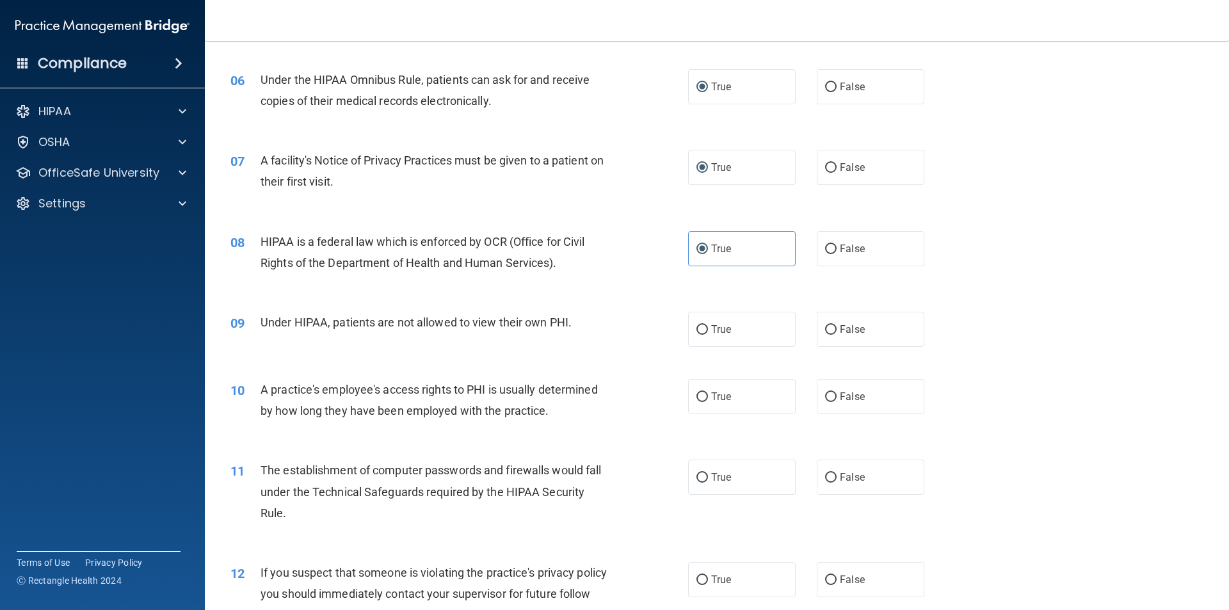
scroll to position [576, 0]
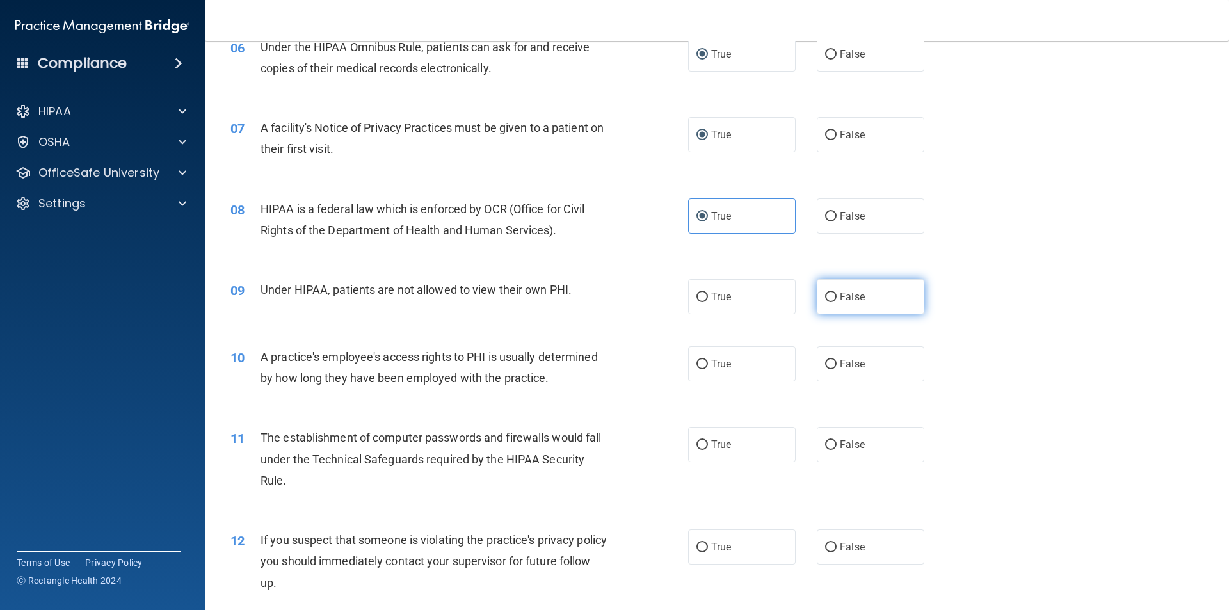
click at [831, 296] on label "False" at bounding box center [871, 296] width 108 height 35
click at [831, 296] on input "False" at bounding box center [831, 297] width 12 height 10
radio input "true"
click at [831, 362] on label "False" at bounding box center [871, 363] width 108 height 35
click at [831, 362] on input "False" at bounding box center [831, 365] width 12 height 10
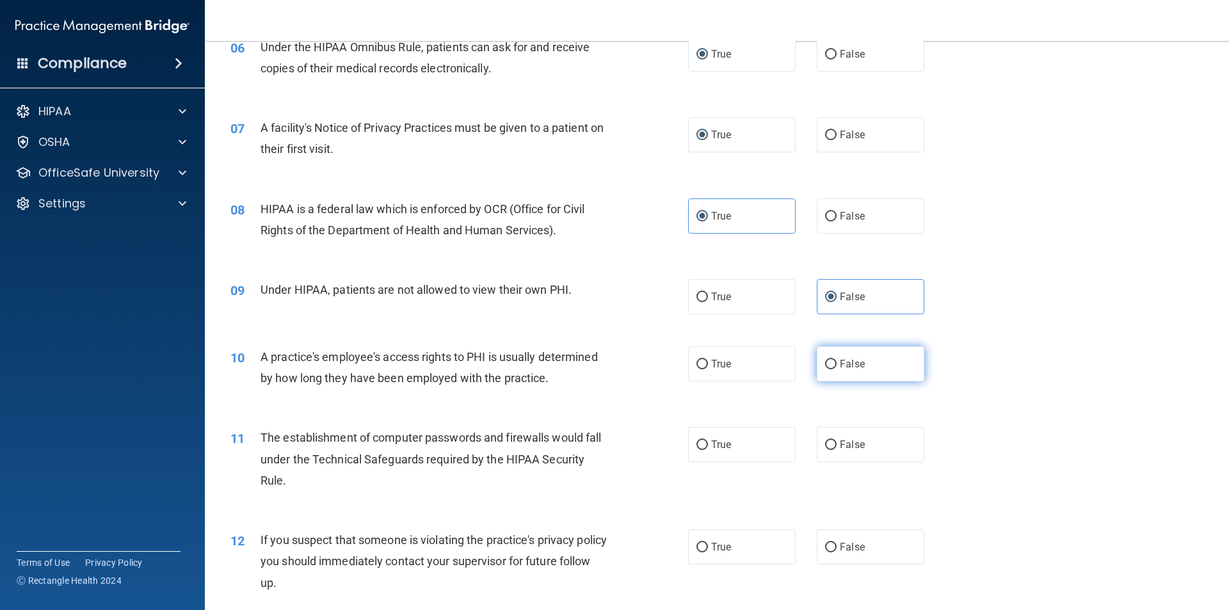
radio input "true"
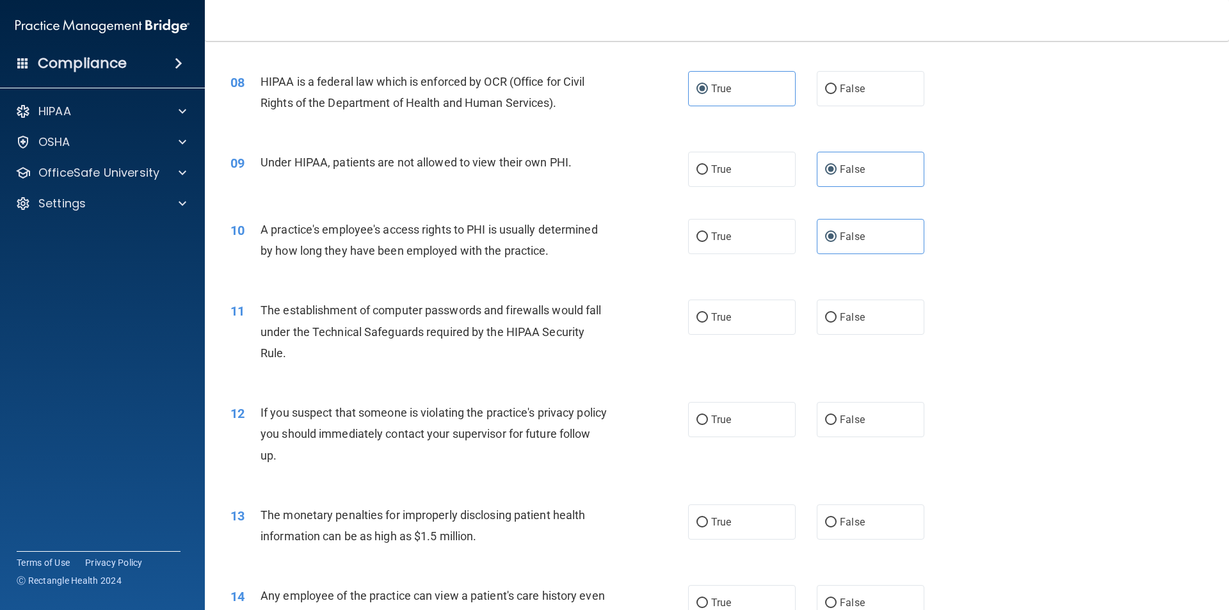
scroll to position [704, 0]
click at [711, 315] on span "True" at bounding box center [721, 316] width 20 height 12
click at [706, 315] on input "True" at bounding box center [702, 317] width 12 height 10
radio input "true"
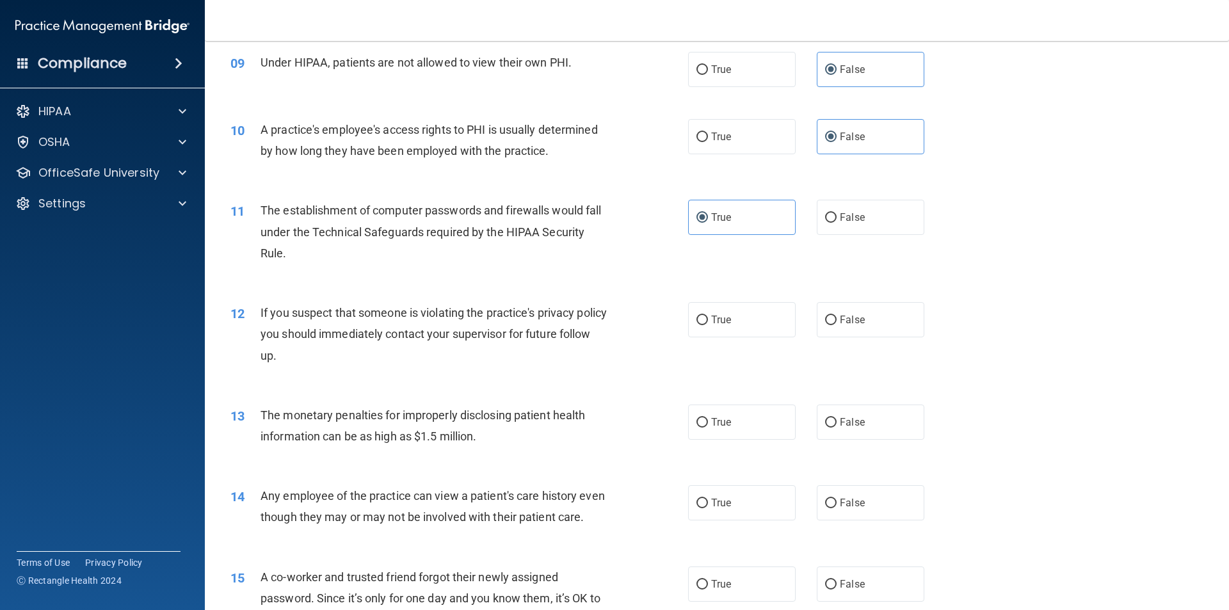
scroll to position [832, 0]
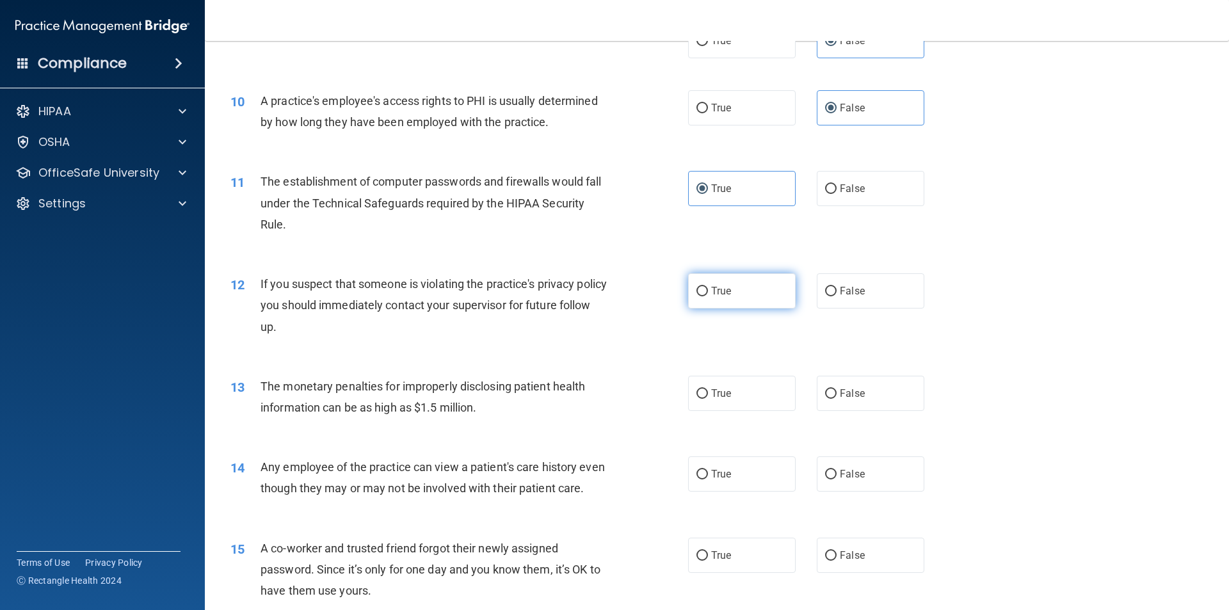
click at [697, 291] on input "True" at bounding box center [702, 292] width 12 height 10
radio input "true"
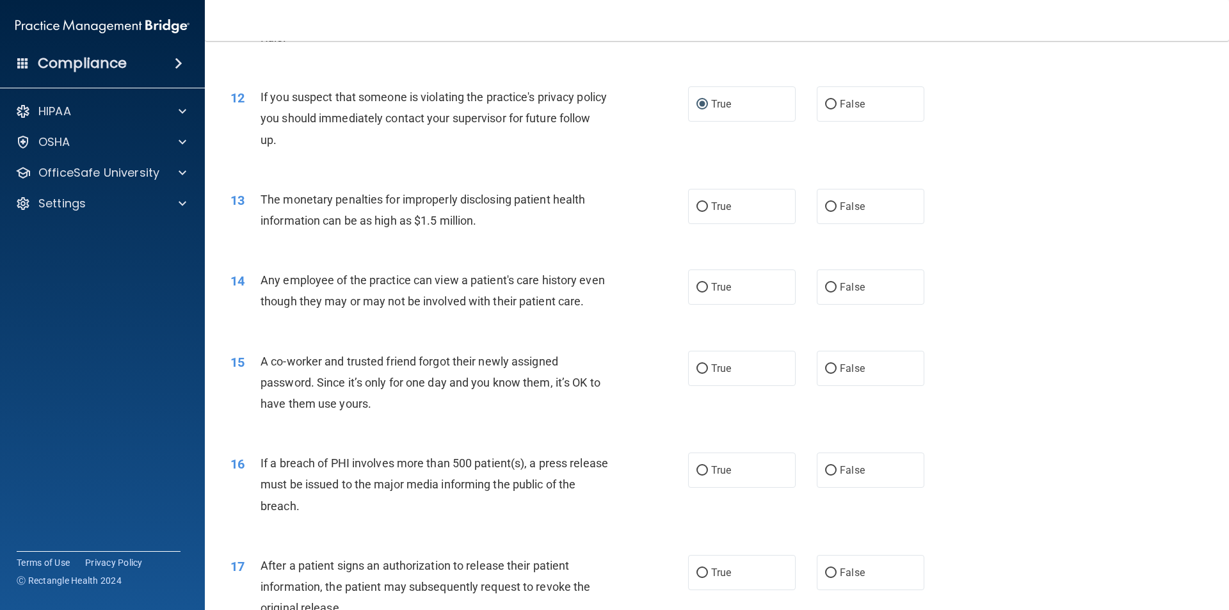
scroll to position [1024, 0]
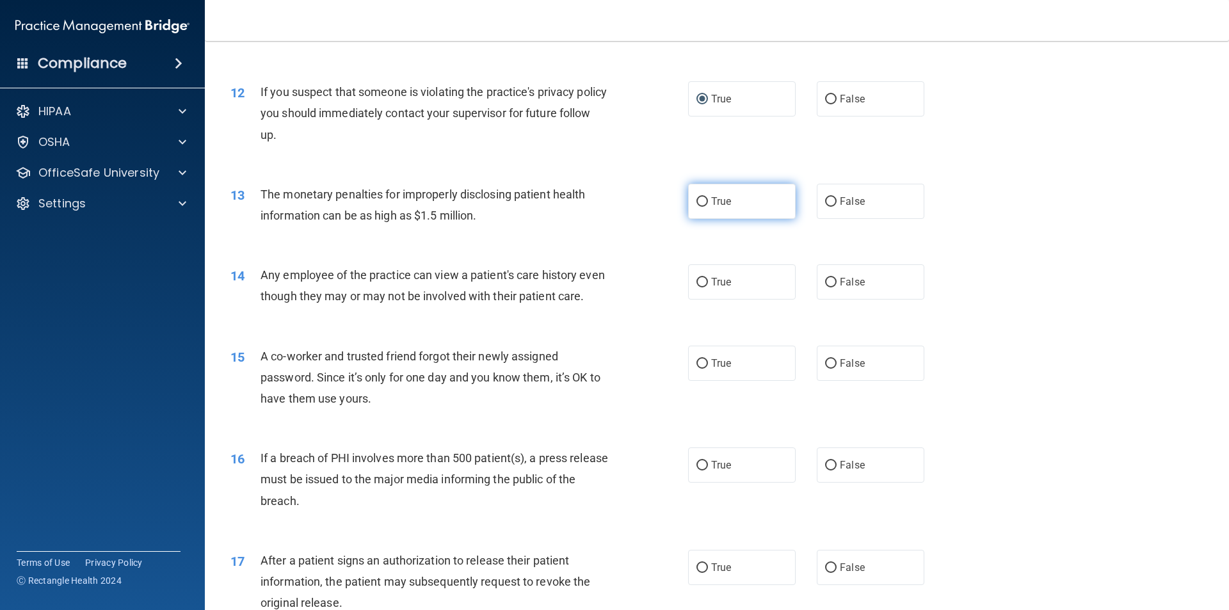
click at [688, 206] on label "True" at bounding box center [742, 201] width 108 height 35
click at [696, 206] on input "True" at bounding box center [702, 202] width 12 height 10
radio input "true"
click at [697, 287] on input "True" at bounding box center [702, 283] width 12 height 10
radio input "true"
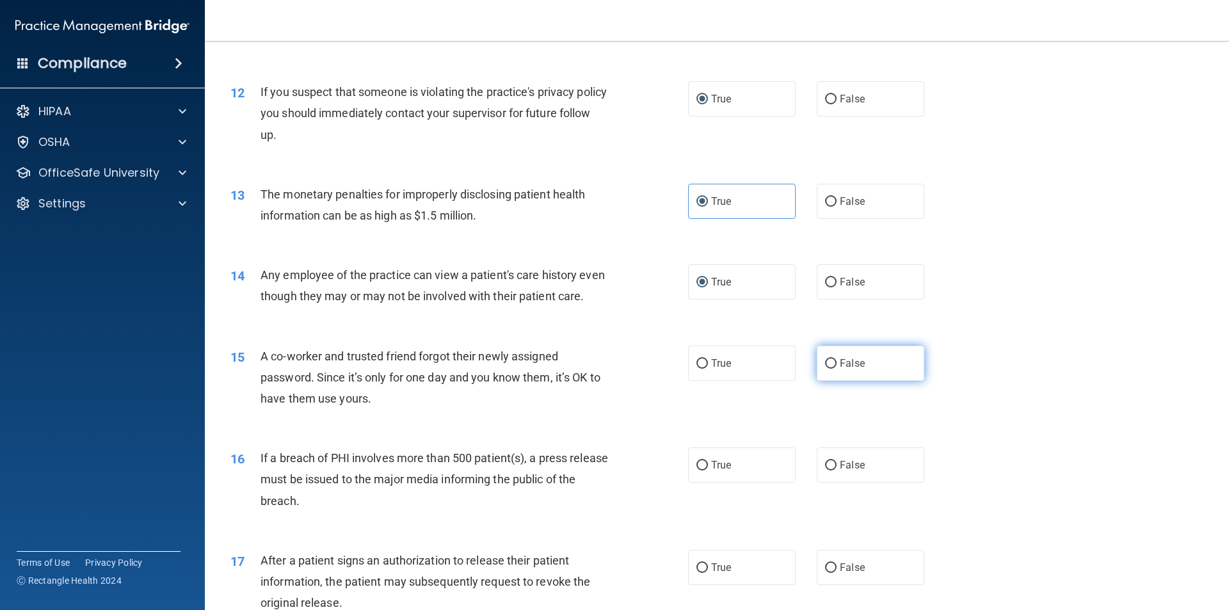
click at [840, 369] on span "False" at bounding box center [852, 363] width 25 height 12
click at [836, 369] on input "False" at bounding box center [831, 364] width 12 height 10
radio input "true"
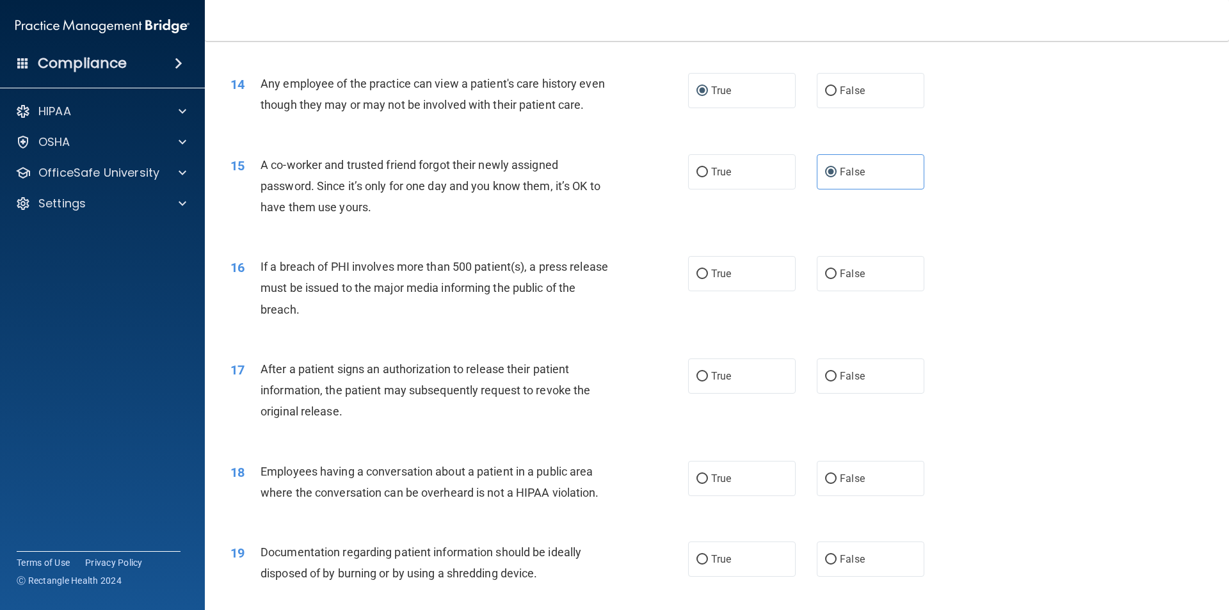
scroll to position [1216, 0]
click at [703, 291] on label "True" at bounding box center [742, 272] width 108 height 35
click at [703, 278] on input "True" at bounding box center [702, 274] width 12 height 10
radio input "true"
click at [696, 381] on input "True" at bounding box center [702, 376] width 12 height 10
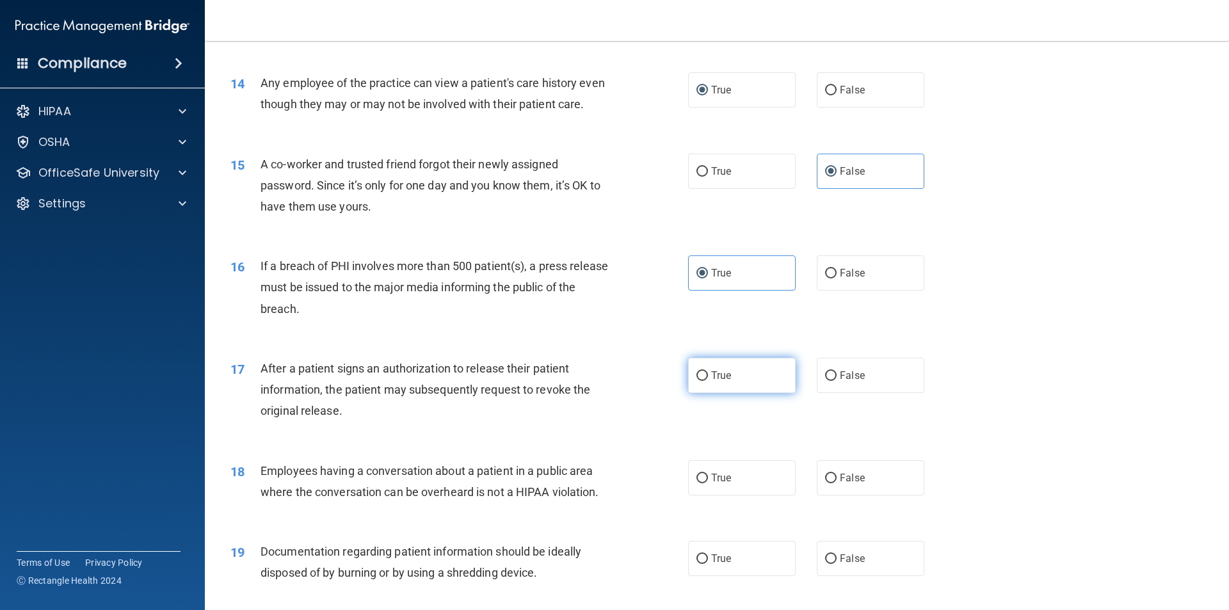
radio input "true"
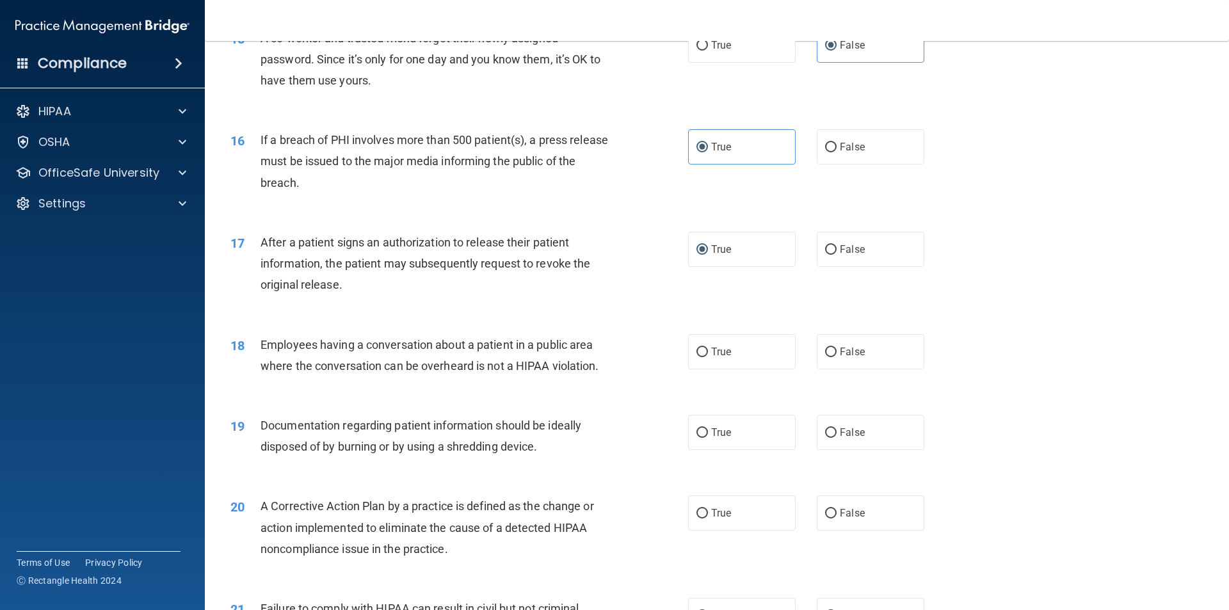
scroll to position [1408, 0]
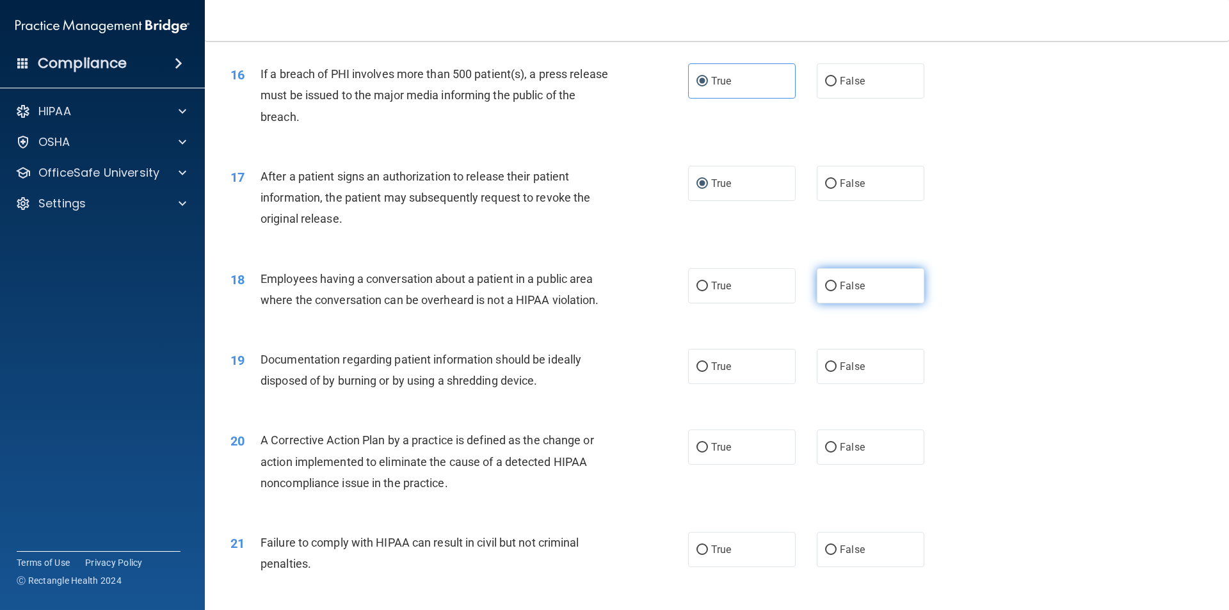
click at [833, 303] on label "False" at bounding box center [871, 285] width 108 height 35
click at [833, 291] on input "False" at bounding box center [831, 287] width 12 height 10
radio input "true"
click at [698, 384] on label "True" at bounding box center [742, 366] width 108 height 35
click at [698, 372] on input "True" at bounding box center [702, 367] width 12 height 10
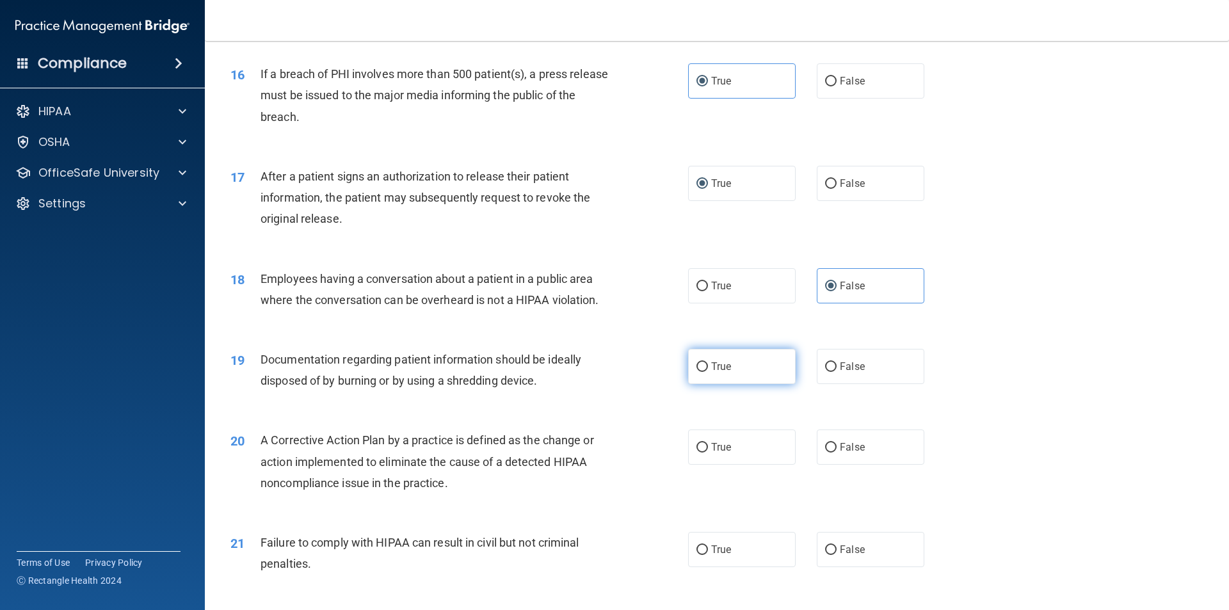
radio input "true"
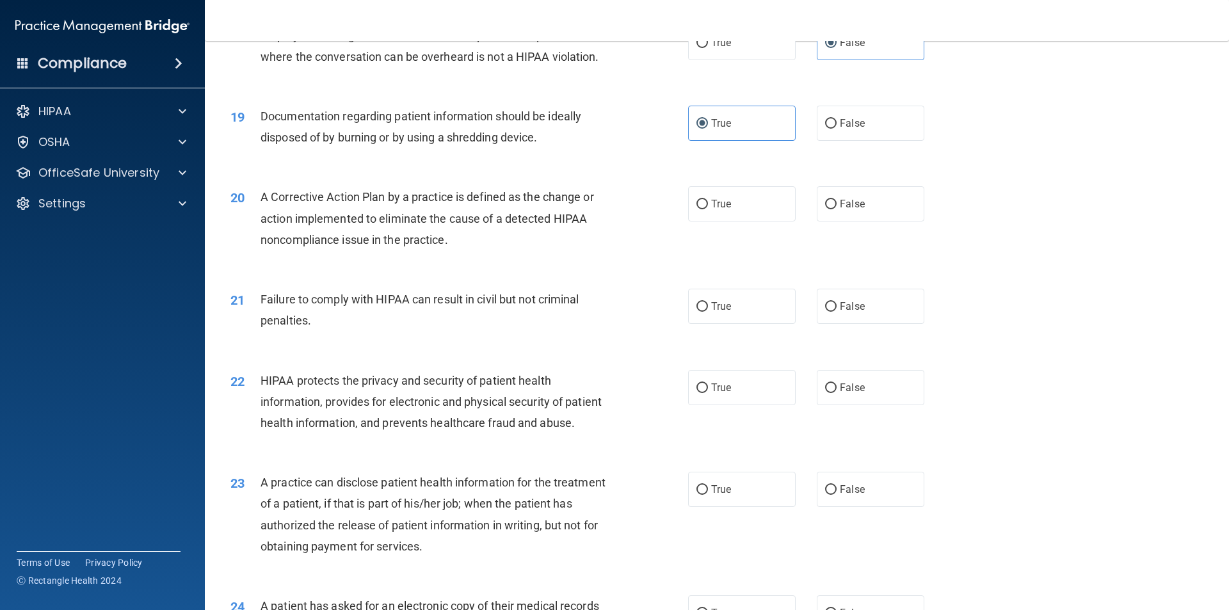
scroll to position [1664, 0]
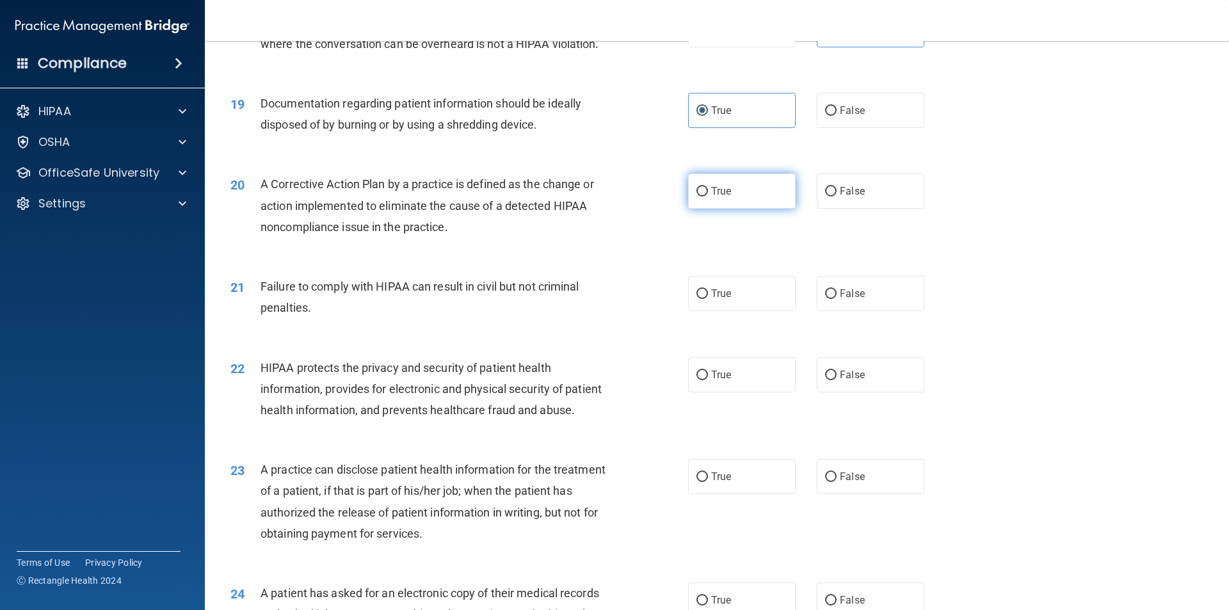
click at [702, 196] on input "True" at bounding box center [702, 192] width 12 height 10
radio input "true"
click at [712, 299] on span "True" at bounding box center [721, 293] width 20 height 12
click at [708, 299] on input "True" at bounding box center [702, 294] width 12 height 10
radio input "true"
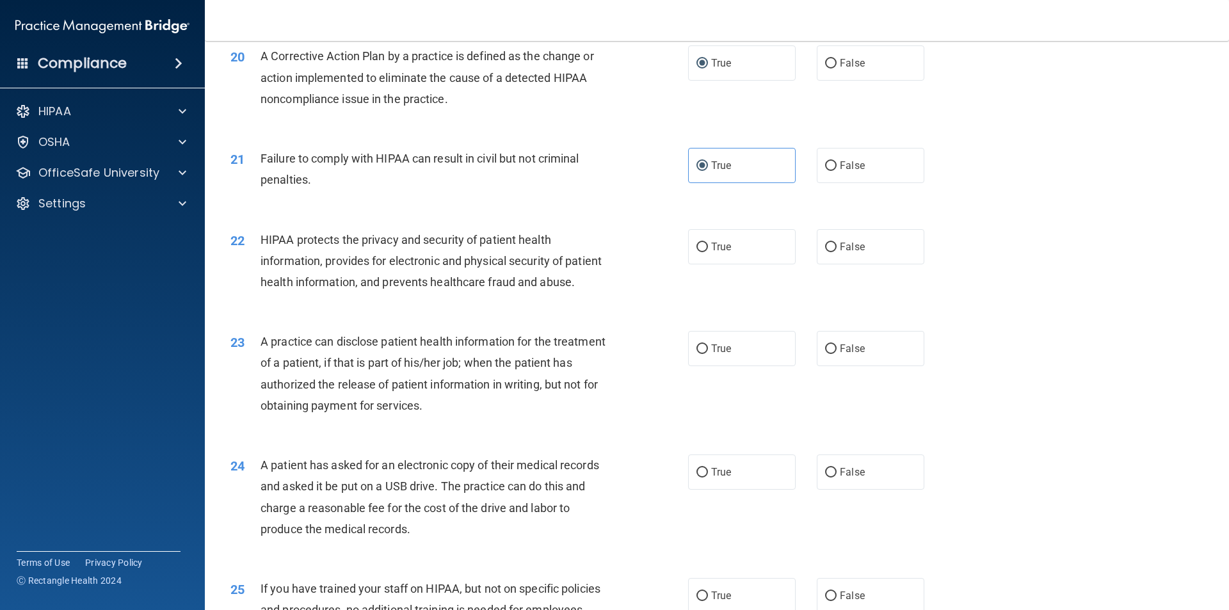
scroll to position [1856, 0]
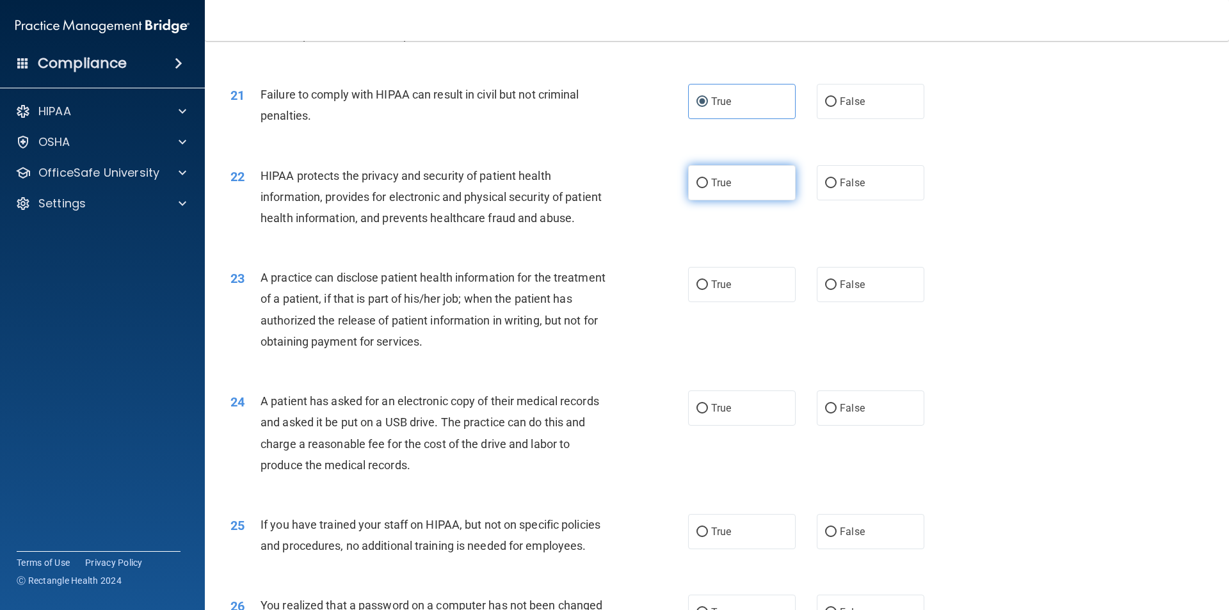
click at [699, 188] on input "True" at bounding box center [702, 184] width 12 height 10
radio input "true"
click at [831, 302] on label "False" at bounding box center [871, 284] width 108 height 35
click at [831, 290] on input "False" at bounding box center [831, 285] width 12 height 10
radio input "true"
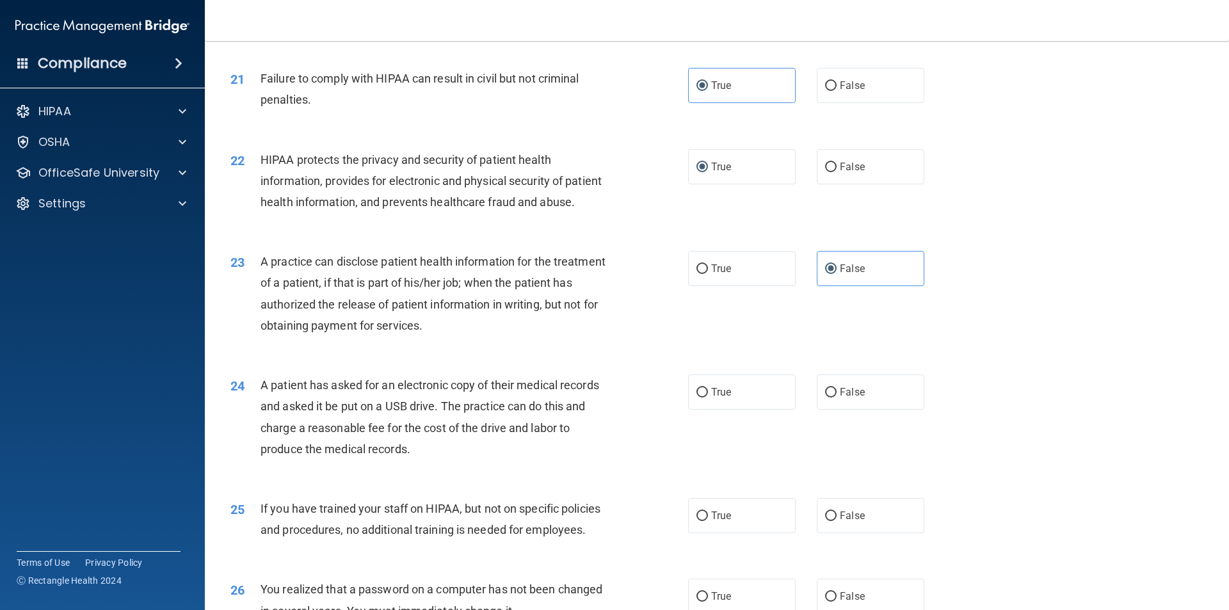
scroll to position [1920, 0]
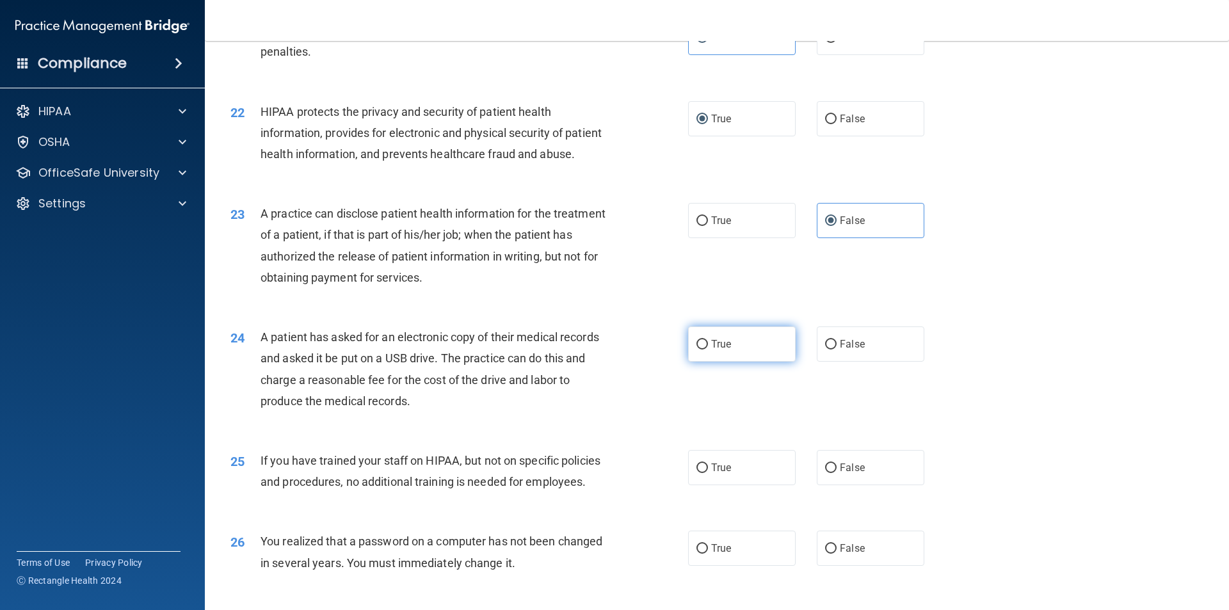
click at [699, 349] on input "True" at bounding box center [702, 345] width 12 height 10
radio input "true"
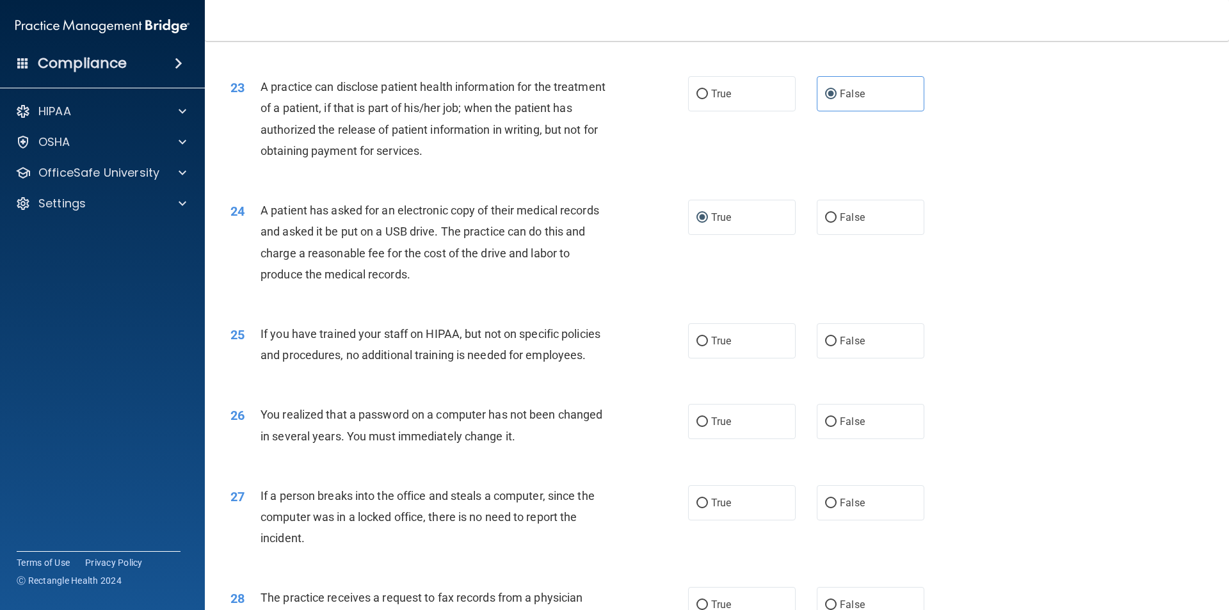
scroll to position [2048, 0]
click at [840, 346] on span "False" at bounding box center [852, 339] width 25 height 12
click at [834, 345] on input "False" at bounding box center [831, 340] width 12 height 10
radio input "true"
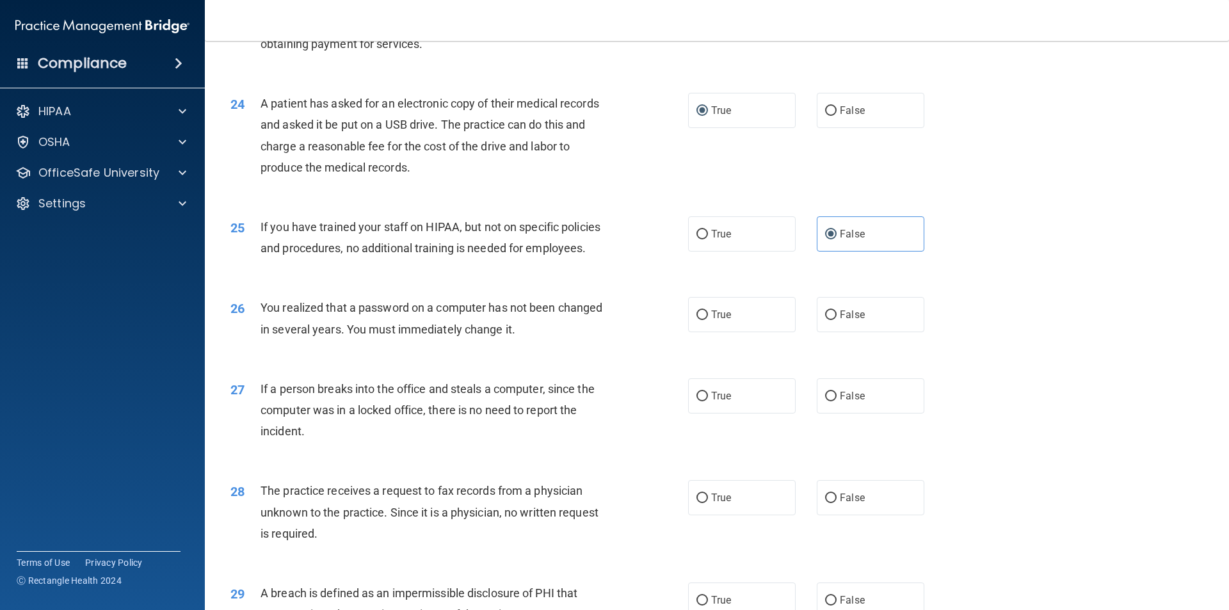
scroll to position [2176, 0]
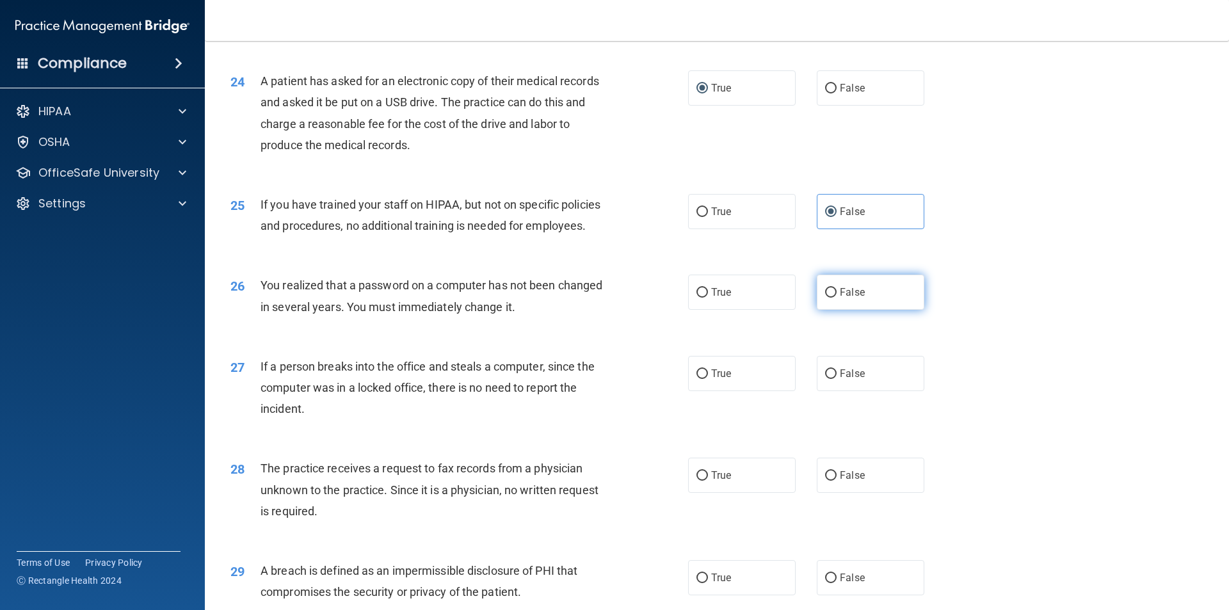
click at [818, 310] on label "False" at bounding box center [871, 292] width 108 height 35
click at [825, 298] on input "False" at bounding box center [831, 293] width 12 height 10
radio input "true"
click at [817, 391] on label "False" at bounding box center [871, 373] width 108 height 35
click at [825, 379] on input "False" at bounding box center [831, 374] width 12 height 10
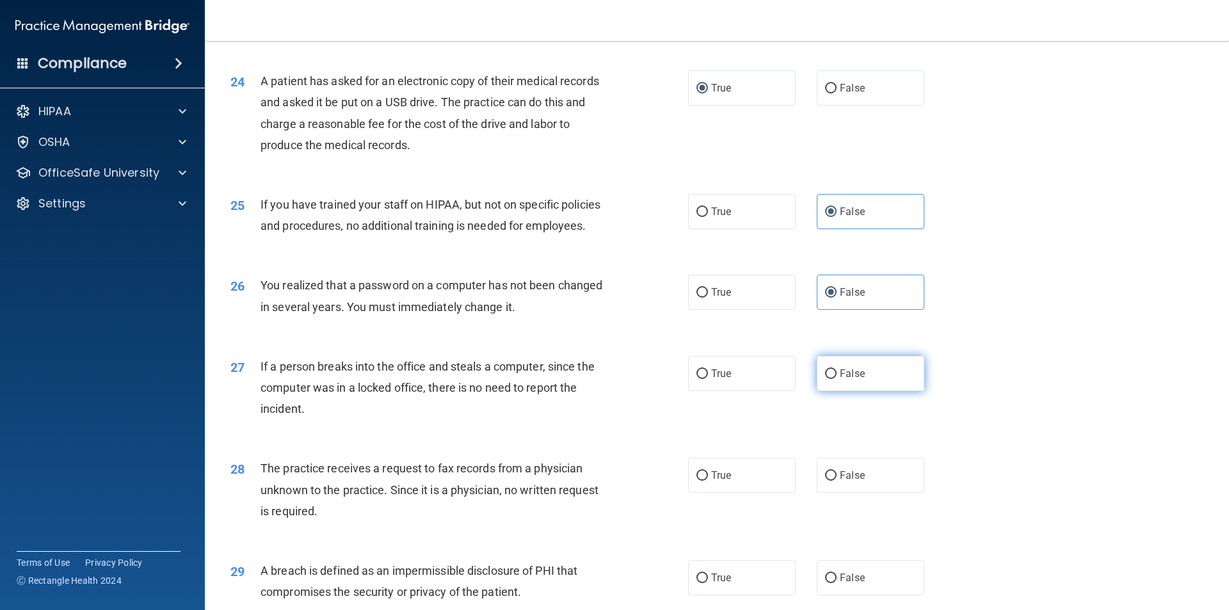
radio input "true"
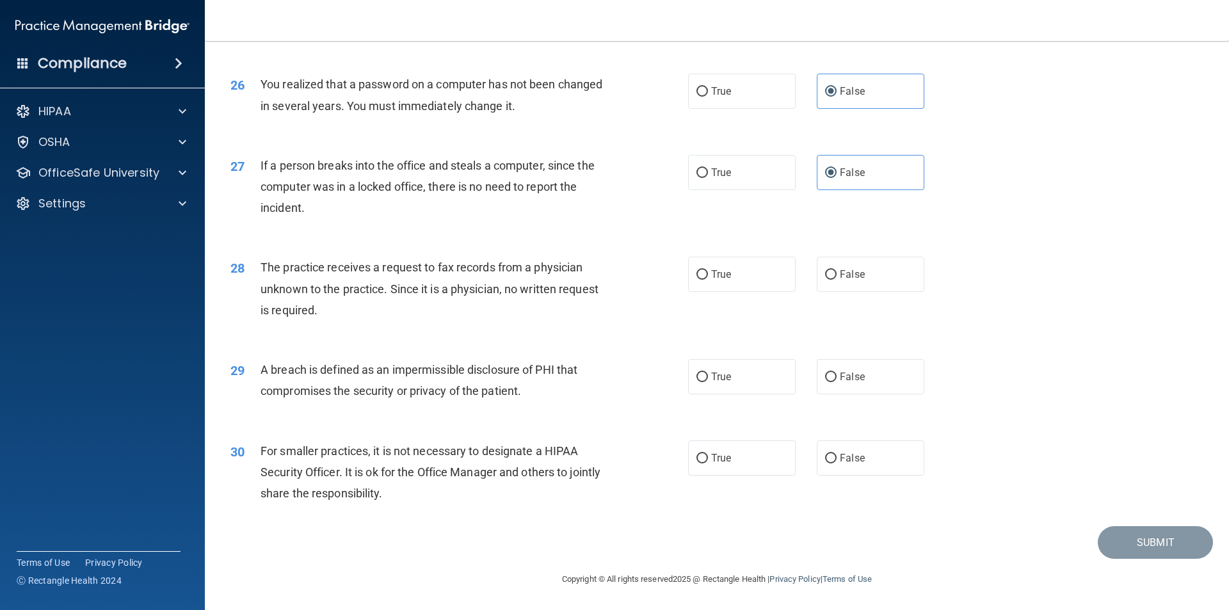
scroll to position [2419, 0]
click at [825, 275] on input "False" at bounding box center [831, 275] width 12 height 10
radio input "true"
click at [713, 379] on span "True" at bounding box center [721, 377] width 20 height 12
click at [708, 379] on input "True" at bounding box center [702, 377] width 12 height 10
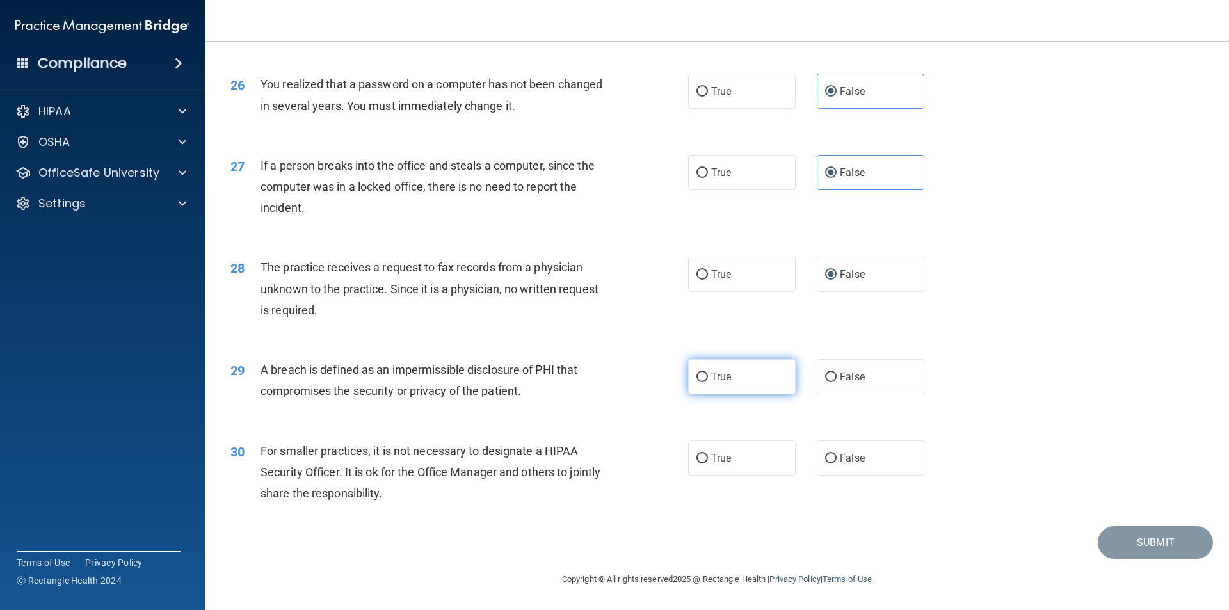
radio input "true"
click at [711, 454] on span "True" at bounding box center [721, 458] width 20 height 12
click at [708, 454] on input "True" at bounding box center [702, 459] width 12 height 10
radio input "true"
click at [1140, 536] on button "Submit" at bounding box center [1154, 542] width 115 height 33
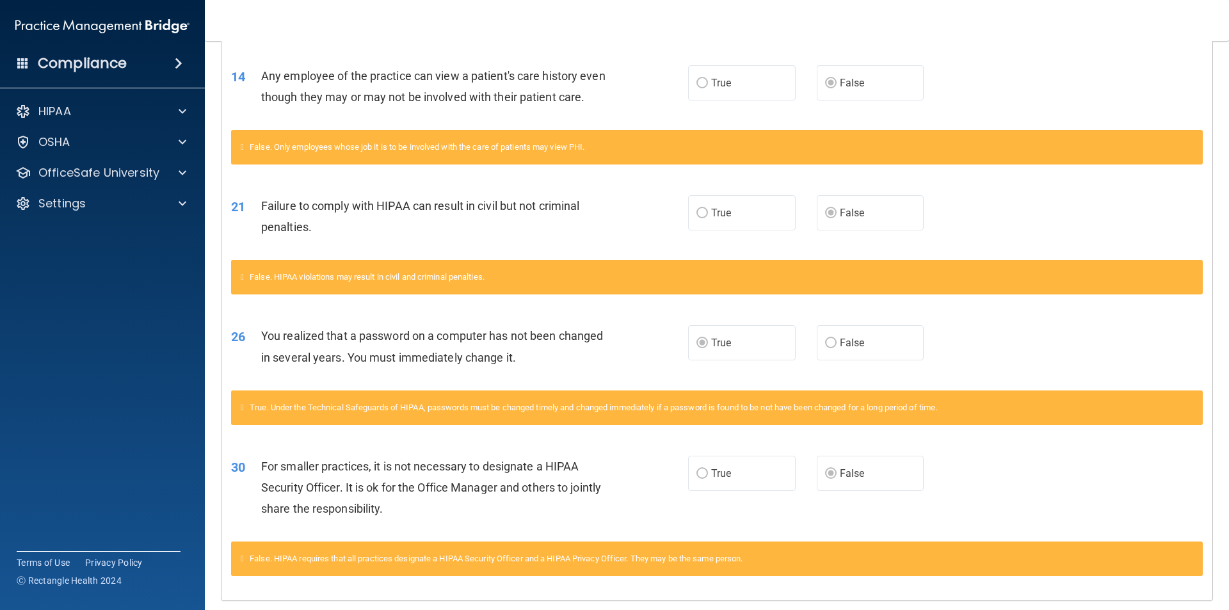
scroll to position [619, 0]
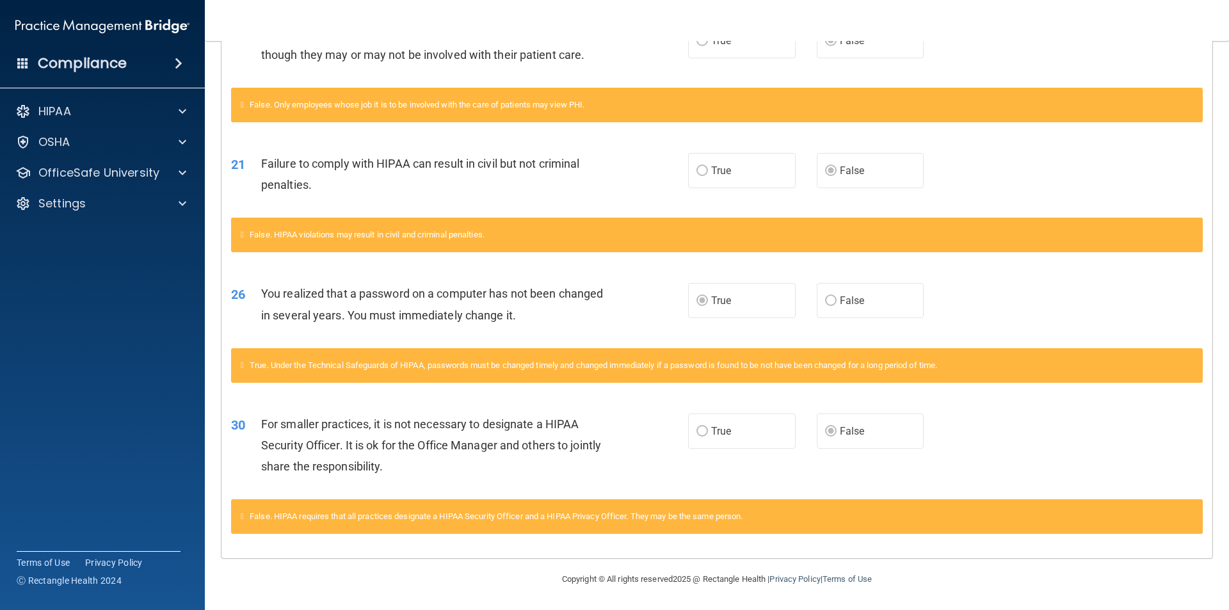
click at [372, 548] on div "Questions You Missed 03 It's ok to post practice’s Notice of Privacy anywhere s…" at bounding box center [716, 131] width 991 height 853
click at [520, 474] on div "For smaller practices, it is not necessary to designate a HIPAA Security Office…" at bounding box center [439, 445] width 357 height 64
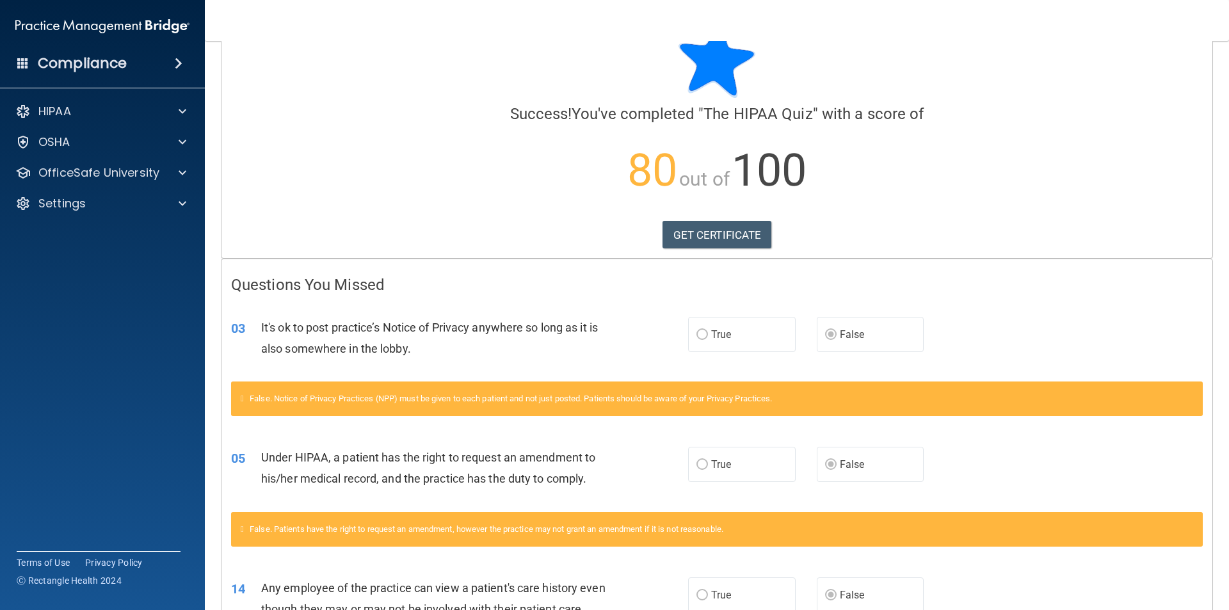
scroll to position [0, 0]
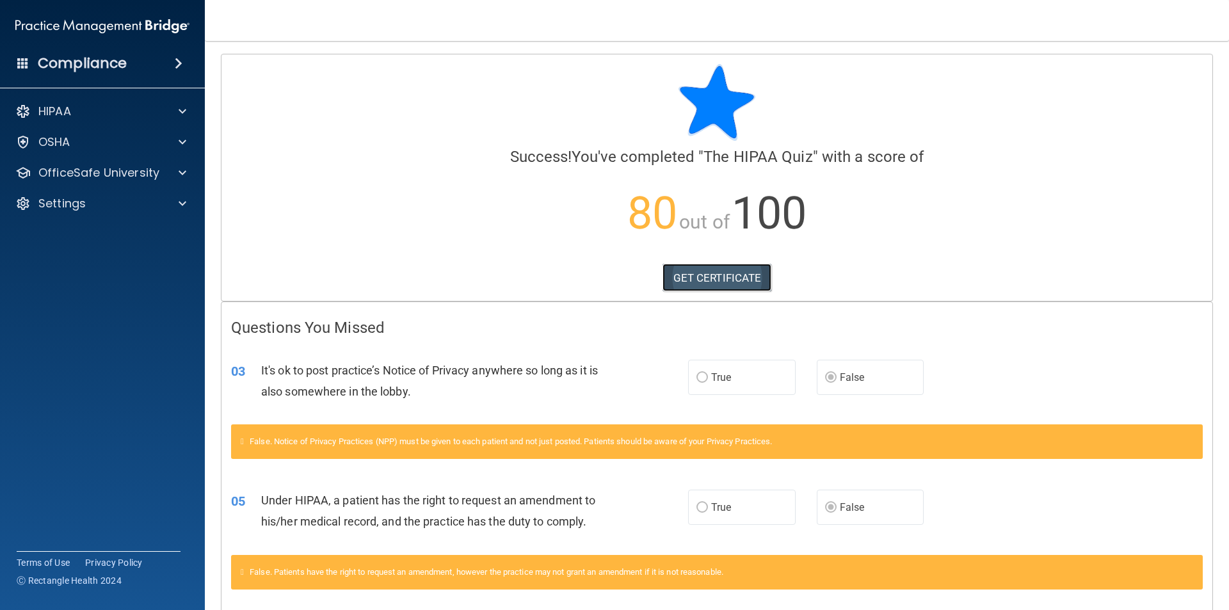
click at [689, 275] on link "GET CERTIFICATE" at bounding box center [716, 278] width 109 height 28
